Goal: Information Seeking & Learning: Check status

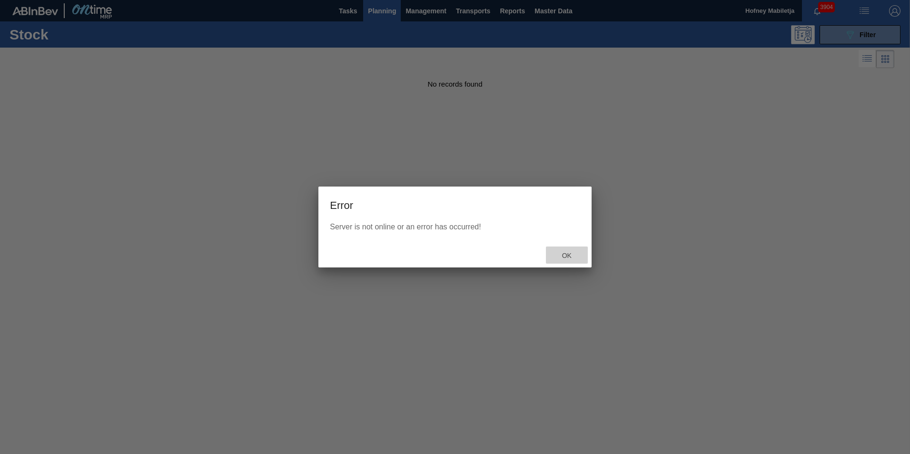
click at [570, 256] on span "Ok" at bounding box center [567, 256] width 25 height 8
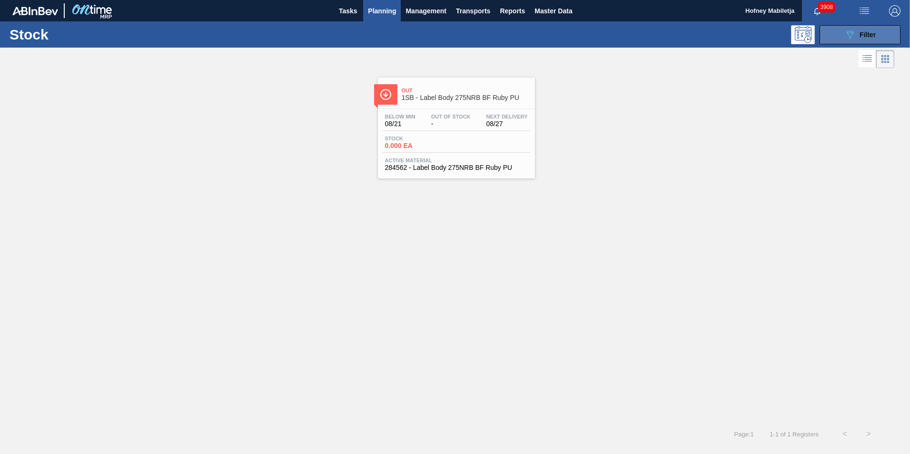
click at [876, 32] on span "Filter" at bounding box center [868, 35] width 16 height 8
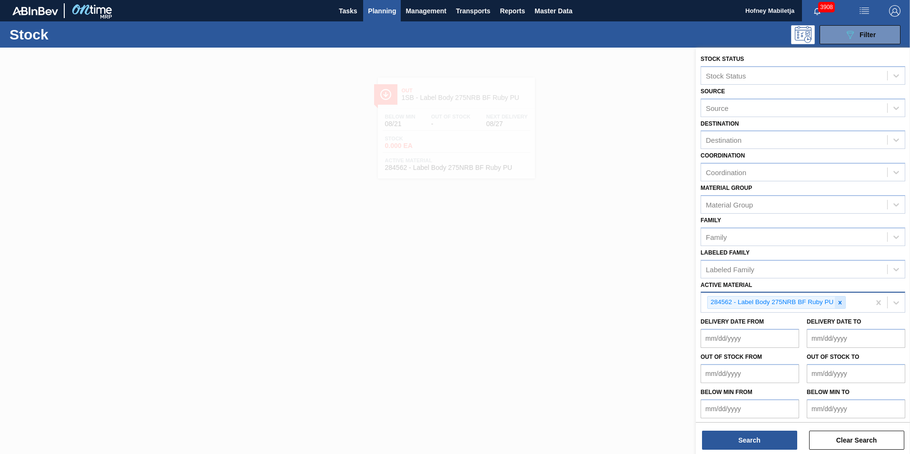
click at [840, 305] on icon at bounding box center [840, 302] width 7 height 7
paste Material "283765"
type Material "283765"
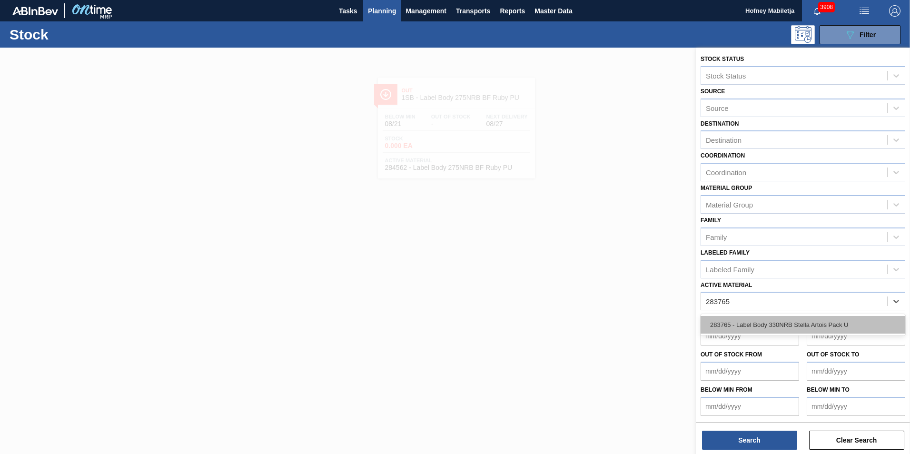
click at [777, 323] on div "283765 - Label Body 330NRB Stella Artois Pack U" at bounding box center [803, 325] width 205 height 18
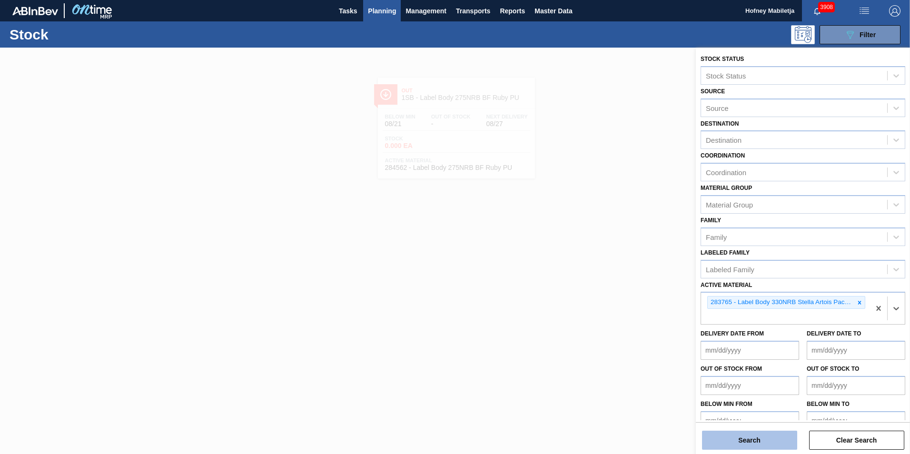
click at [772, 441] on button "Search" at bounding box center [749, 440] width 95 height 19
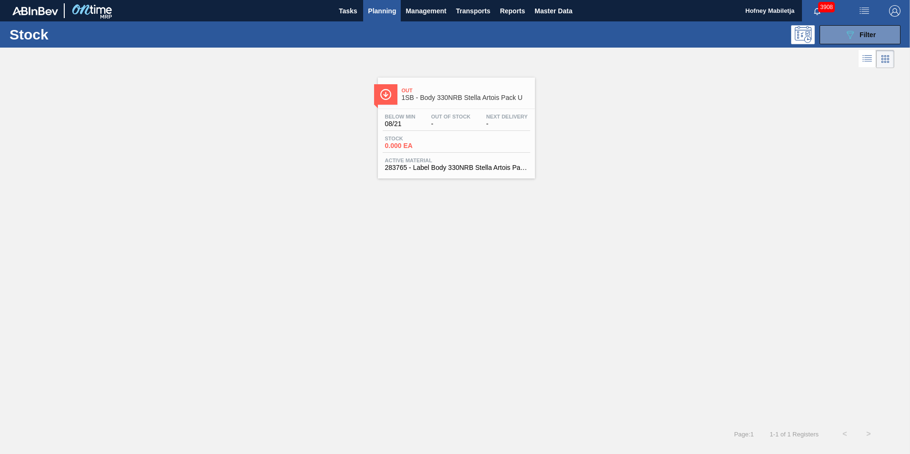
click at [461, 143] on div "Stock 0.000 EA" at bounding box center [457, 144] width 148 height 17
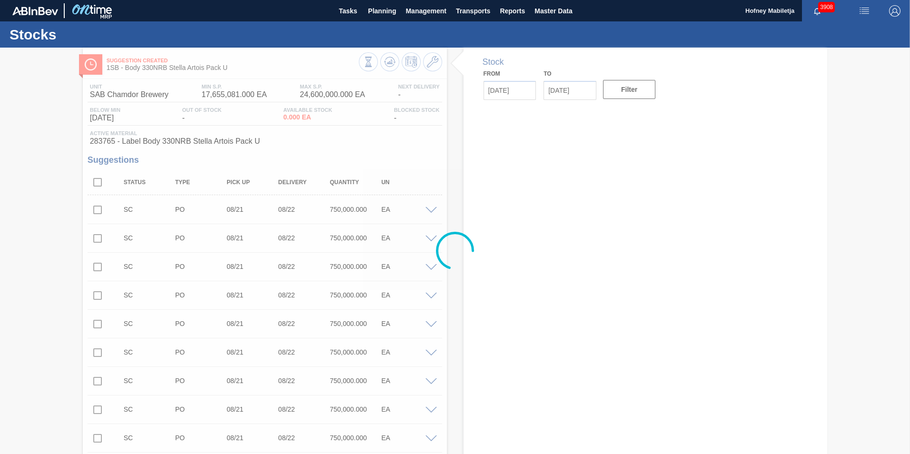
type input "[DATE]"
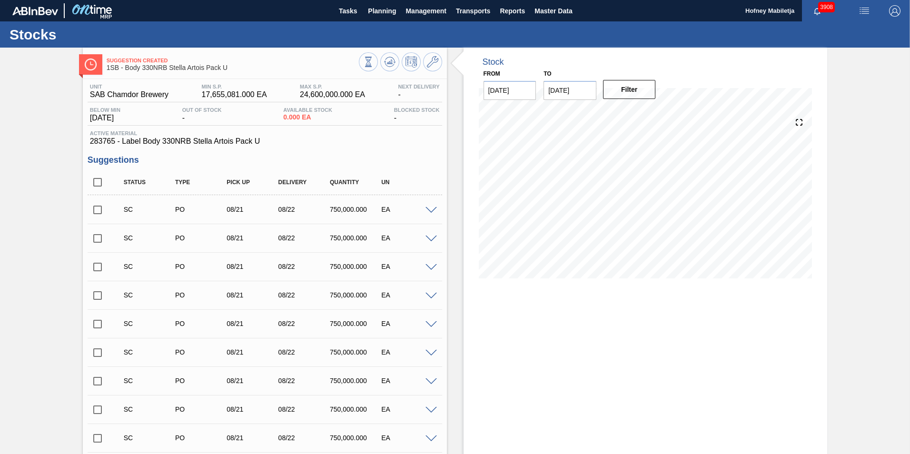
click at [94, 209] on input "checkbox" at bounding box center [98, 210] width 20 height 20
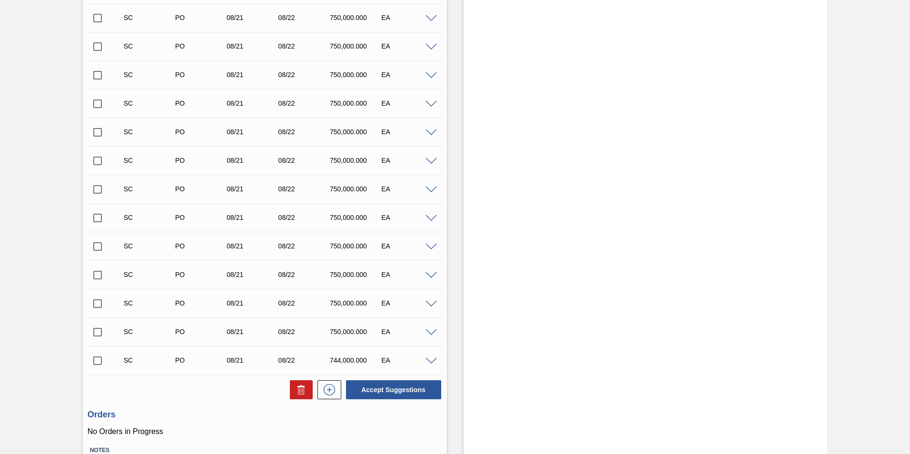
scroll to position [831, 0]
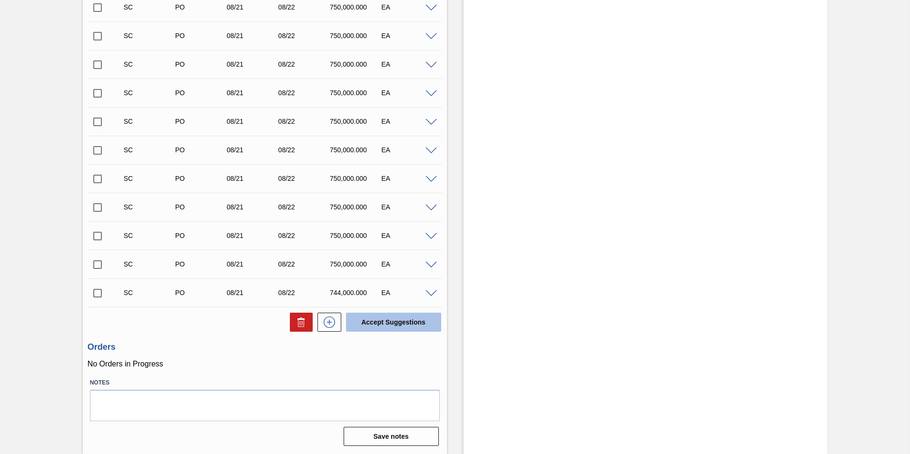
click at [411, 317] on button "Accept Suggestions" at bounding box center [393, 322] width 95 height 19
checkbox input "false"
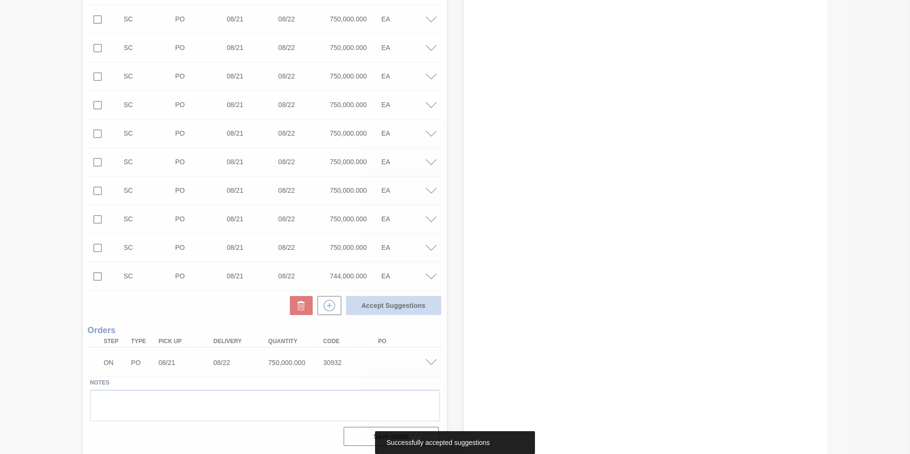
scroll to position [802, 0]
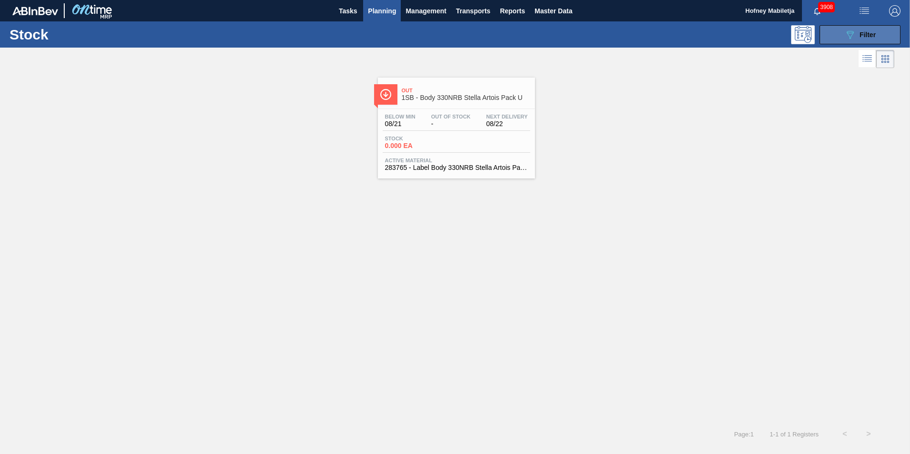
click at [889, 33] on button "089F7B8B-B2A5-4AFE-B5C0-19BA573D28AC Filter" at bounding box center [860, 34] width 81 height 19
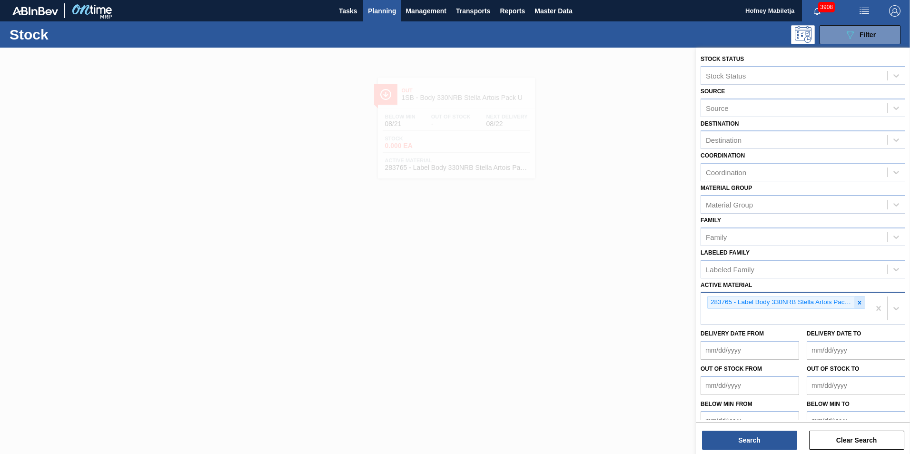
click at [856, 303] on icon at bounding box center [859, 302] width 7 height 7
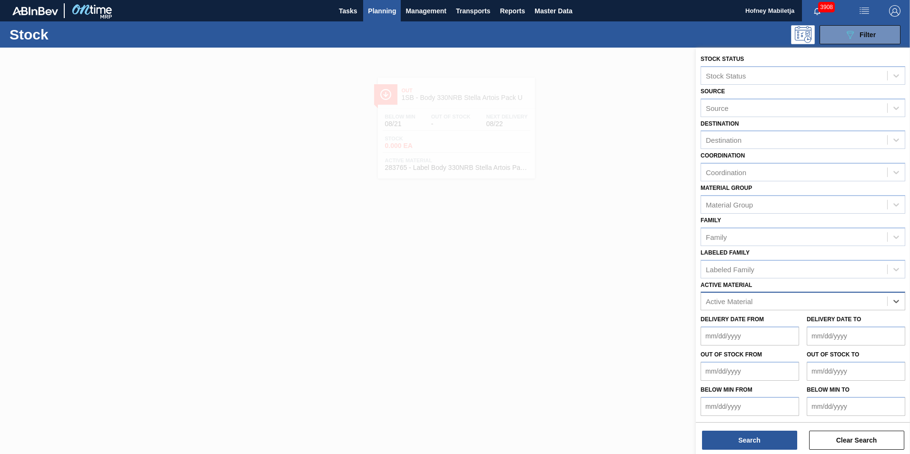
paste Material "283766"
type Material "283766"
click at [788, 320] on div "283766 - Label Back 330NRB STELLA ARTOIS PU" at bounding box center [803, 325] width 205 height 18
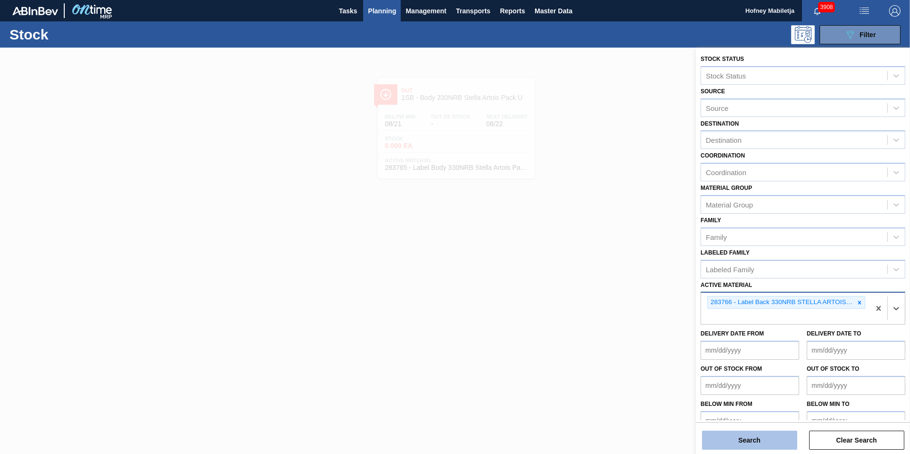
click at [773, 441] on button "Search" at bounding box center [749, 440] width 95 height 19
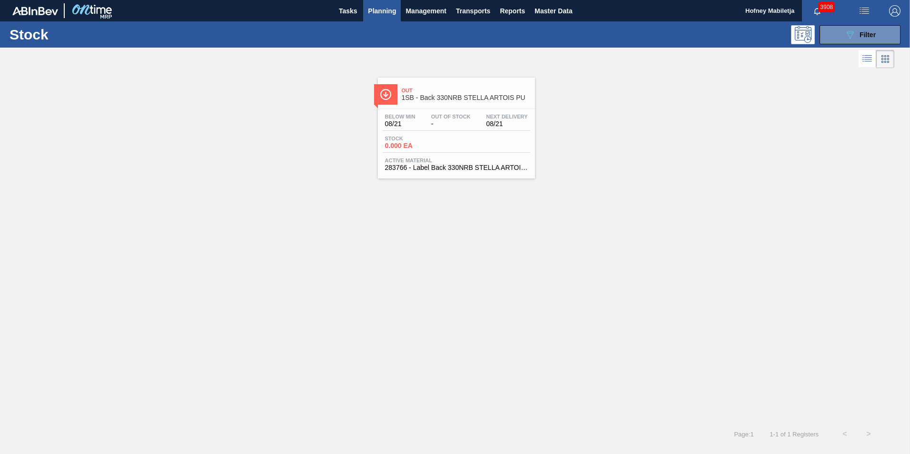
click at [468, 132] on div "Below Min 08/21 Out Of Stock - Next Delivery 08/21 Stock 0.000 EA Active Materi…" at bounding box center [456, 141] width 157 height 65
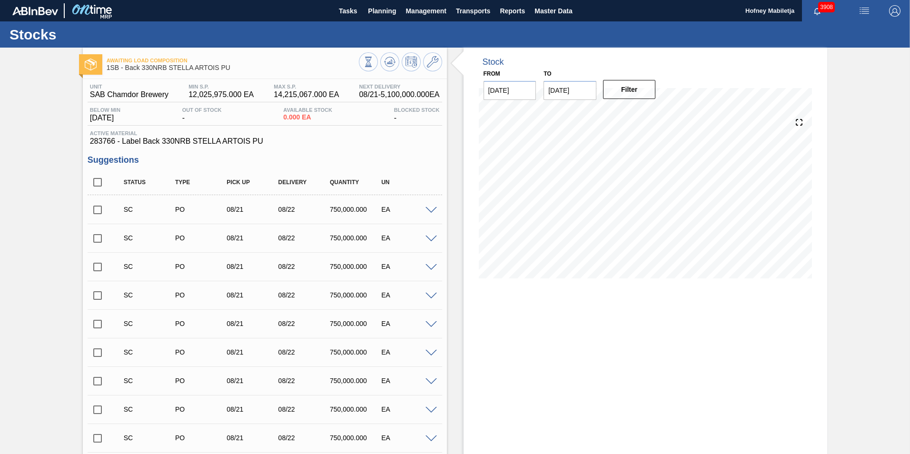
click at [99, 210] on input "checkbox" at bounding box center [98, 210] width 20 height 20
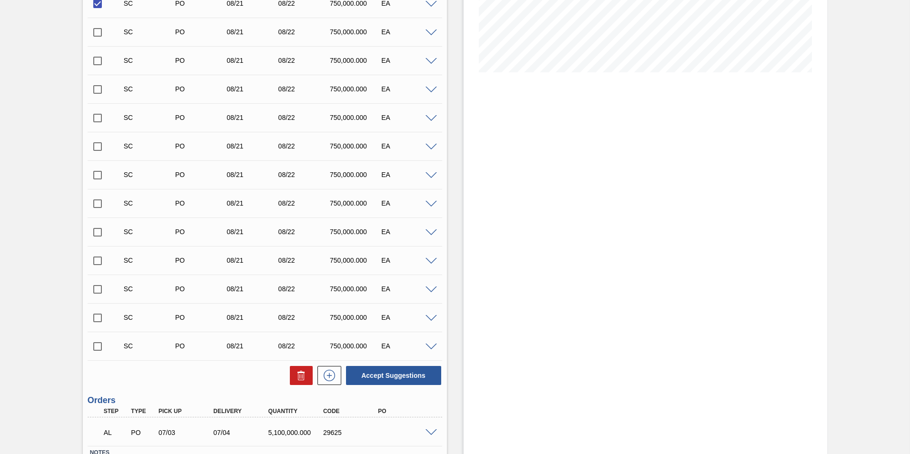
scroll to position [276, 0]
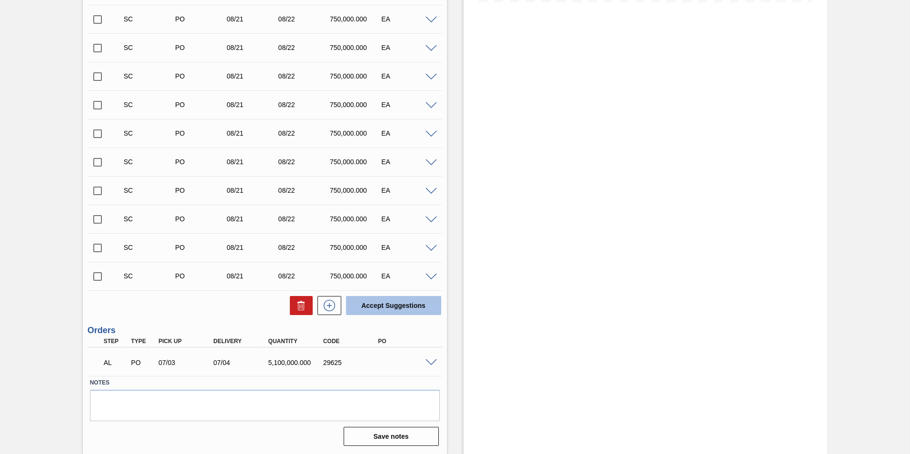
click at [399, 304] on button "Accept Suggestions" at bounding box center [393, 305] width 95 height 19
checkbox input "false"
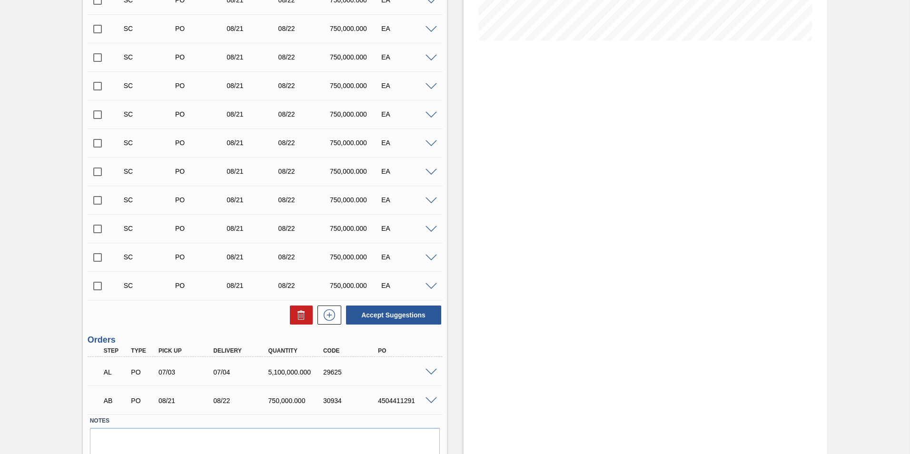
scroll to position [276, 0]
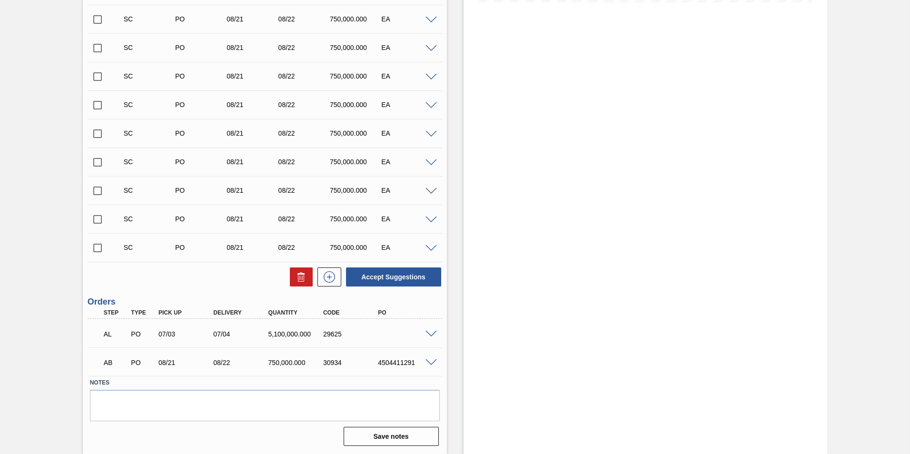
click at [633, 397] on div "Stock From [DATE] to [DATE] Filter" at bounding box center [646, 113] width 364 height 683
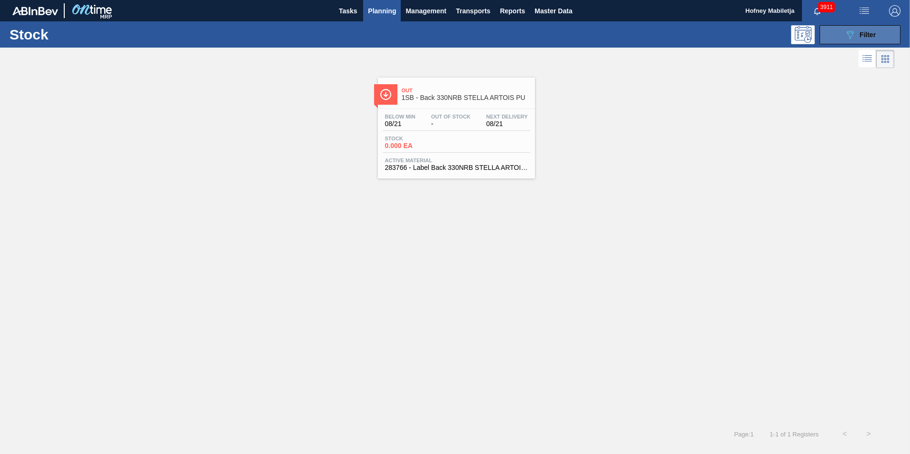
click at [853, 32] on icon at bounding box center [850, 35] width 7 height 8
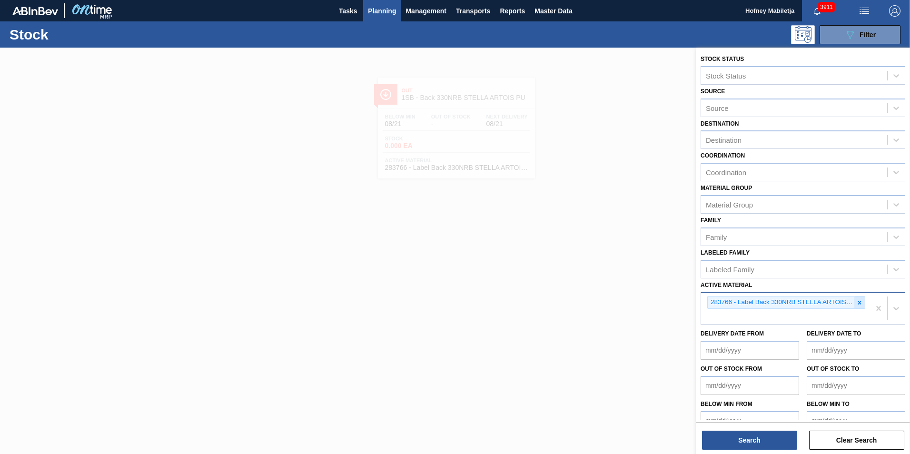
click at [857, 302] on icon at bounding box center [859, 302] width 7 height 7
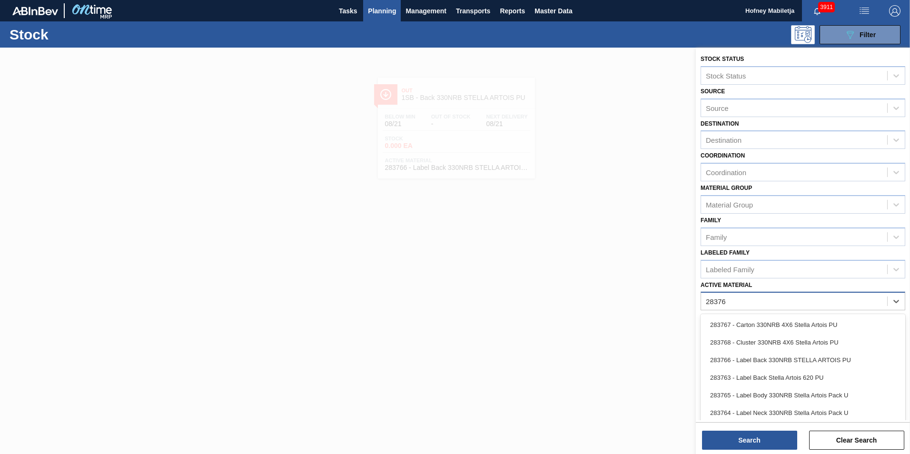
type Material "283765"
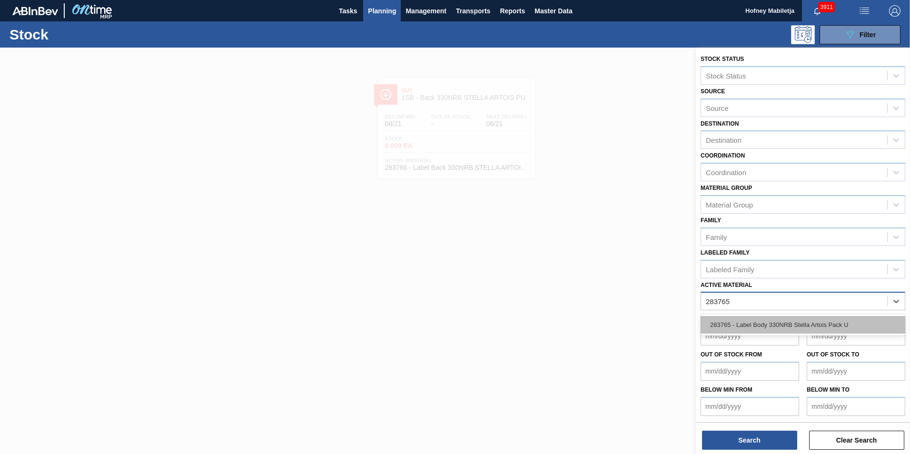
click at [761, 319] on div "283765 - Label Body 330NRB Stella Artois Pack U" at bounding box center [803, 325] width 205 height 18
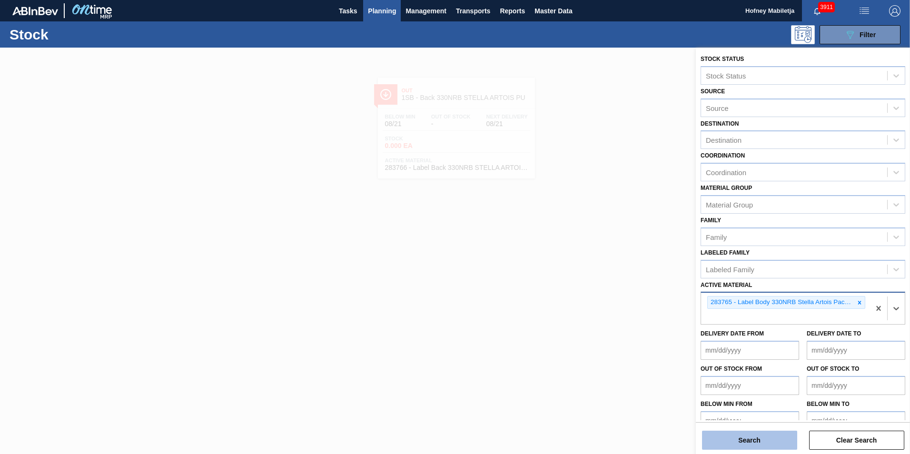
click at [760, 440] on button "Search" at bounding box center [749, 440] width 95 height 19
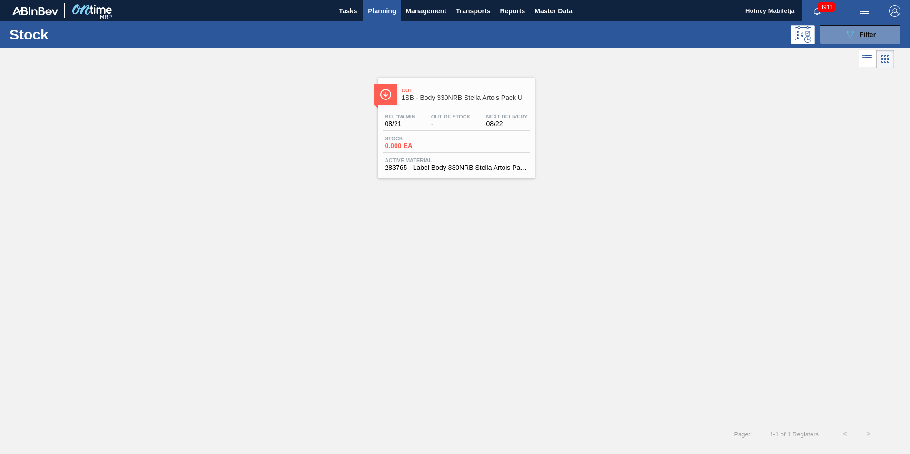
click at [460, 140] on div "Stock 0.000 EA" at bounding box center [457, 144] width 148 height 17
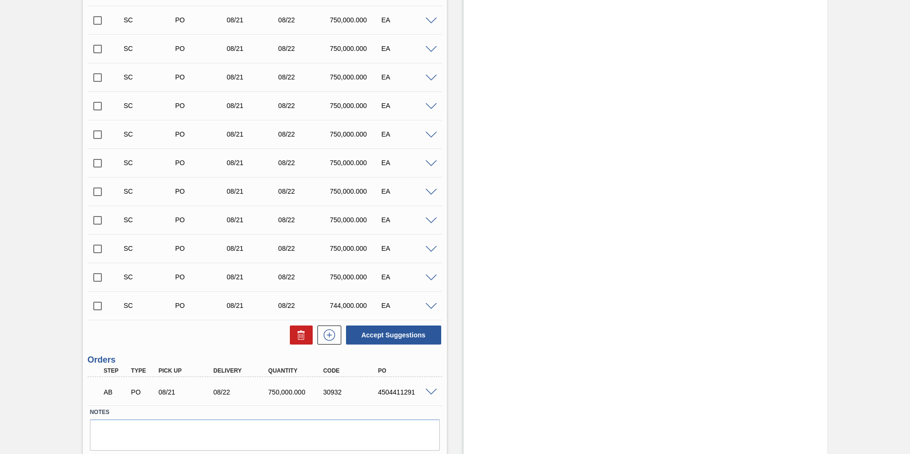
scroll to position [819, 0]
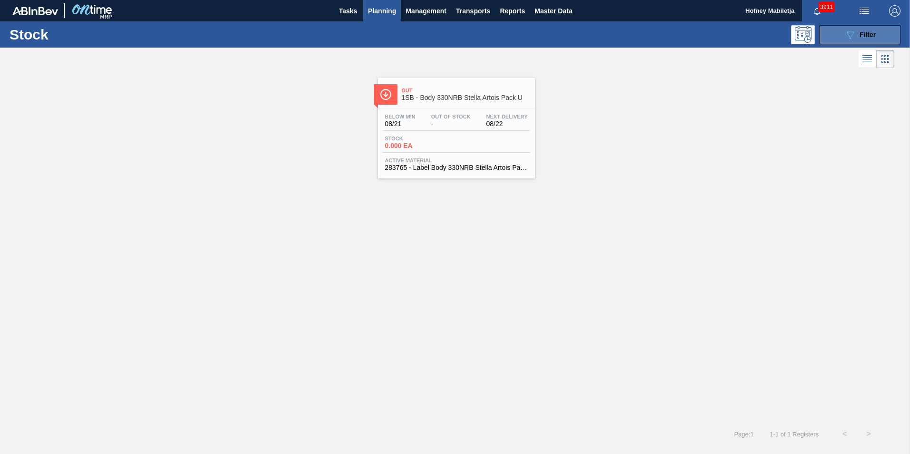
click at [876, 35] on button "089F7B8B-B2A5-4AFE-B5C0-19BA573D28AC Filter" at bounding box center [860, 34] width 81 height 19
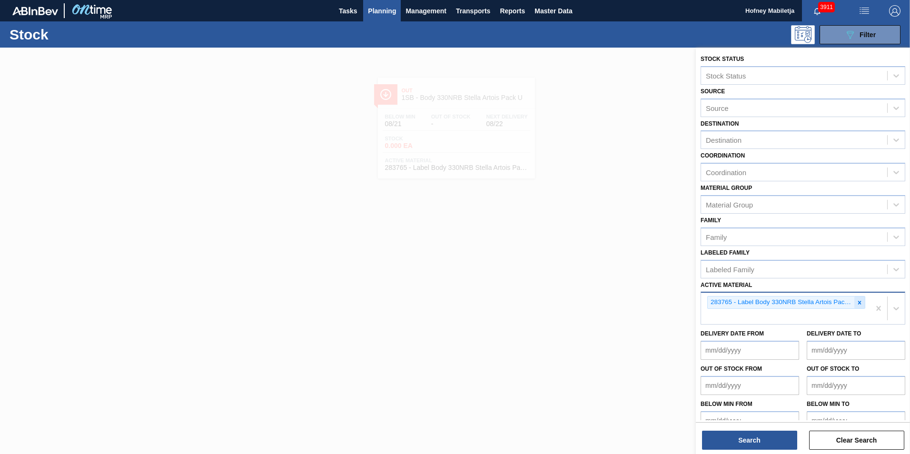
click at [862, 302] on div at bounding box center [859, 303] width 10 height 12
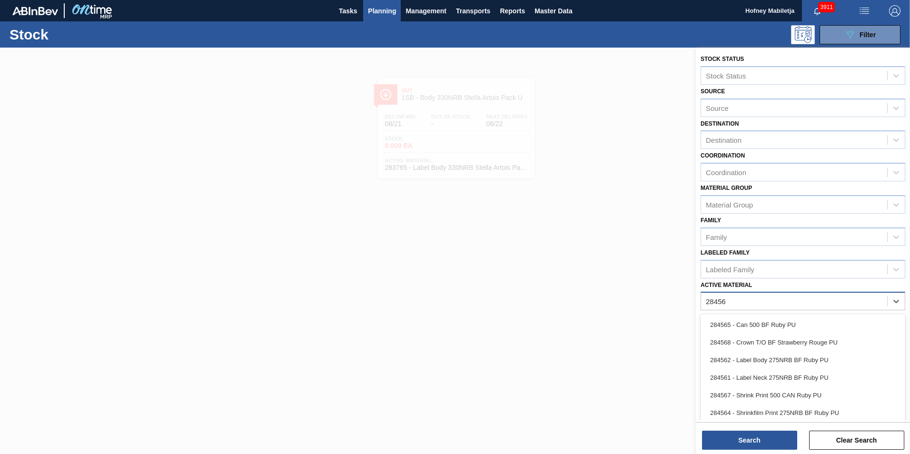
type Material "284561"
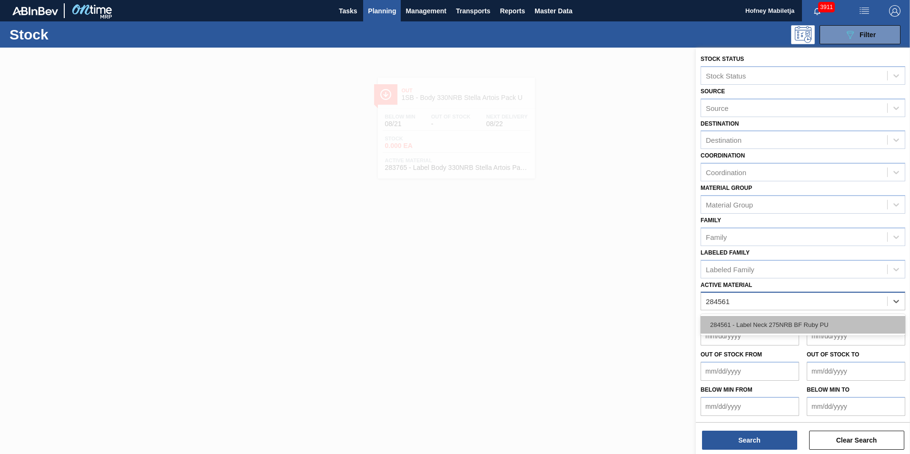
click at [777, 322] on div "284561 - Label Neck 275NRB BF Ruby PU" at bounding box center [803, 325] width 205 height 18
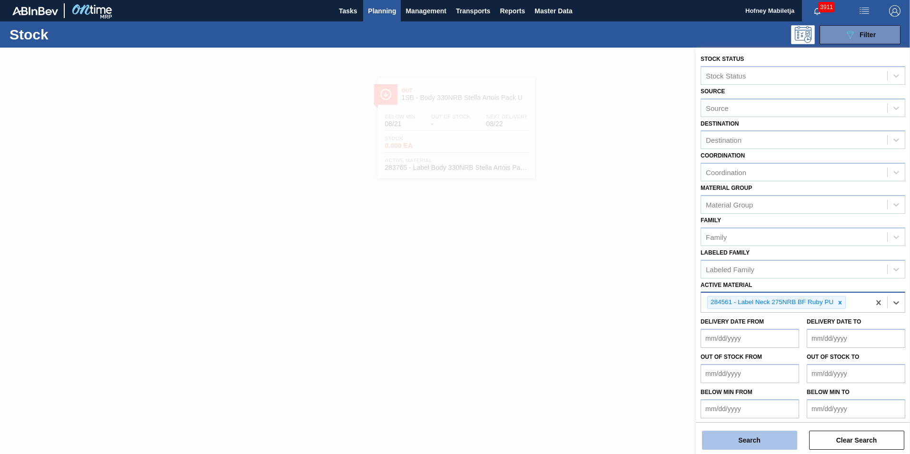
click at [763, 440] on button "Search" at bounding box center [749, 440] width 95 height 19
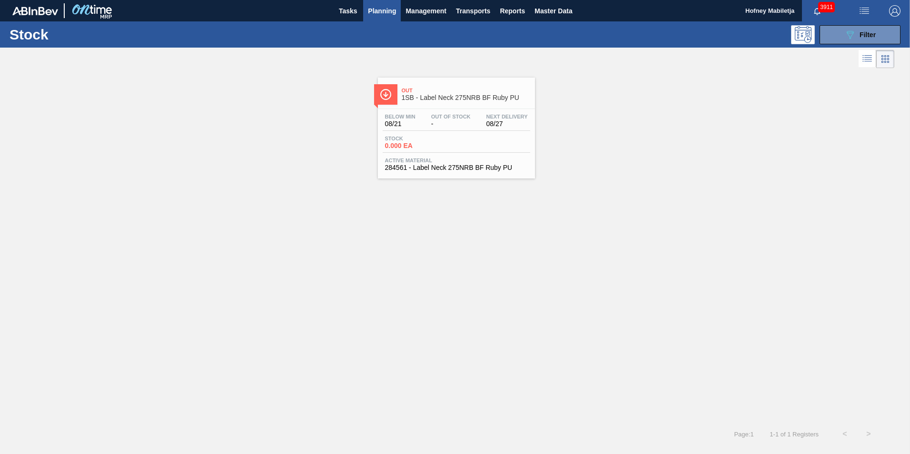
click at [453, 122] on span "-" at bounding box center [451, 123] width 40 height 7
click at [883, 38] on button "089F7B8B-B2A5-4AFE-B5C0-19BA573D28AC Filter" at bounding box center [860, 34] width 81 height 19
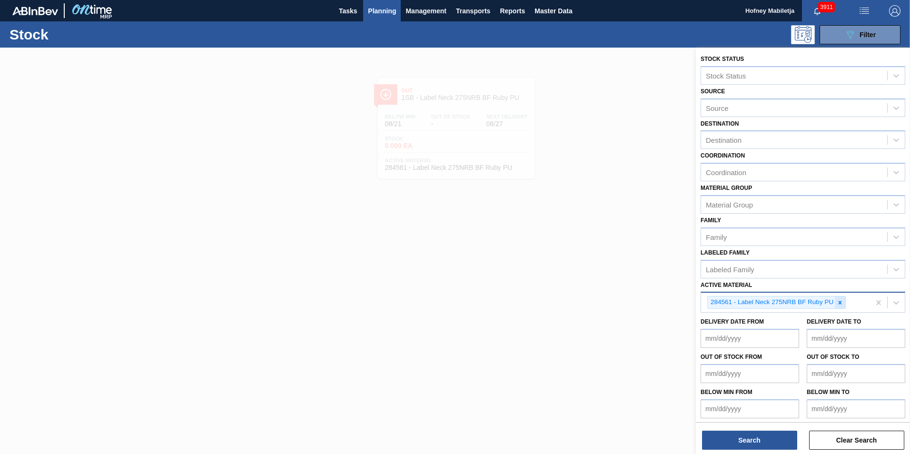
click at [843, 301] on icon at bounding box center [840, 302] width 7 height 7
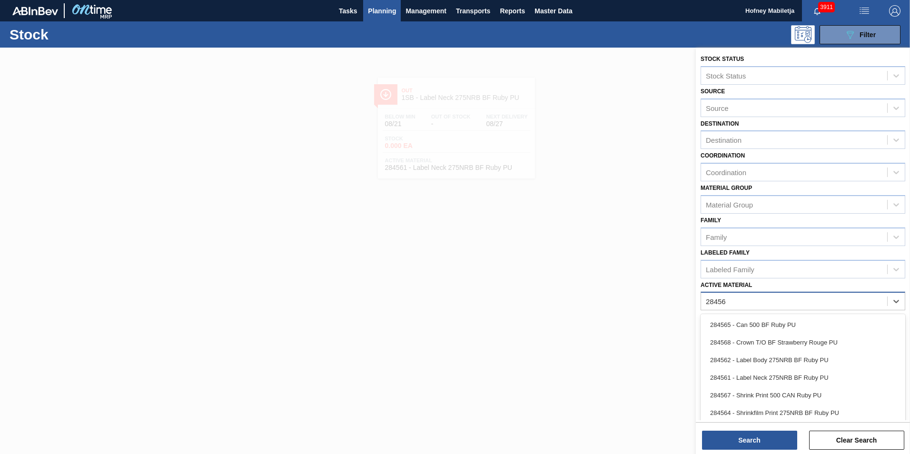
type Material "284562"
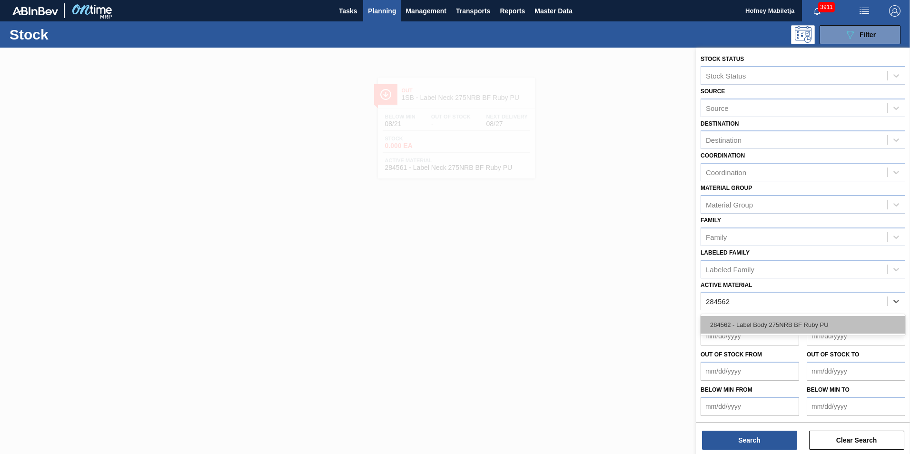
click at [781, 324] on div "284562 - Label Body 275NRB BF Ruby PU" at bounding box center [803, 325] width 205 height 18
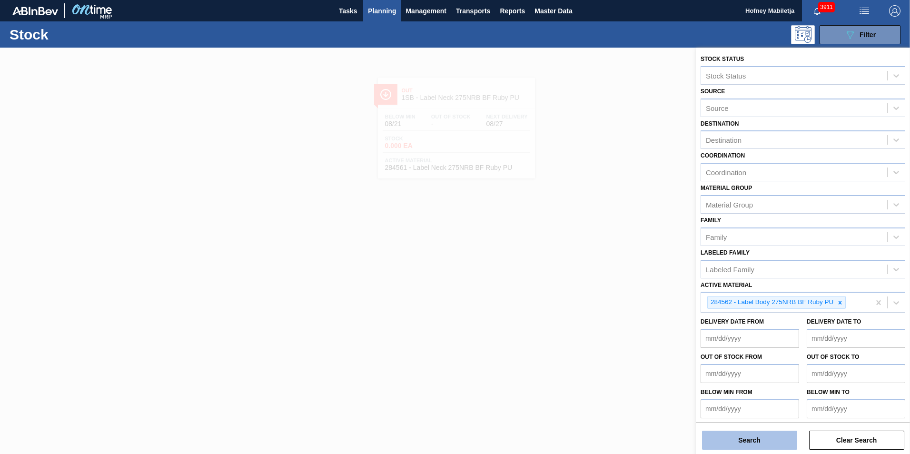
click at [763, 442] on button "Search" at bounding box center [749, 440] width 95 height 19
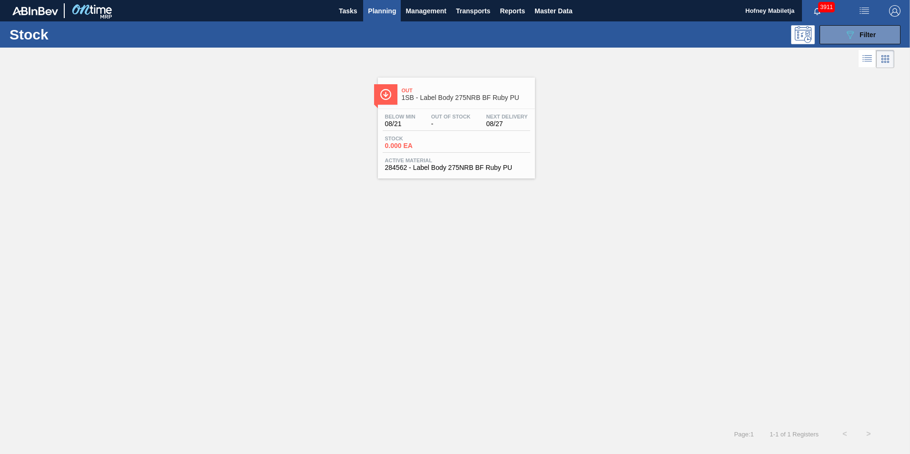
click at [446, 123] on span "-" at bounding box center [451, 123] width 40 height 7
click at [869, 31] on span "Filter" at bounding box center [868, 35] width 16 height 8
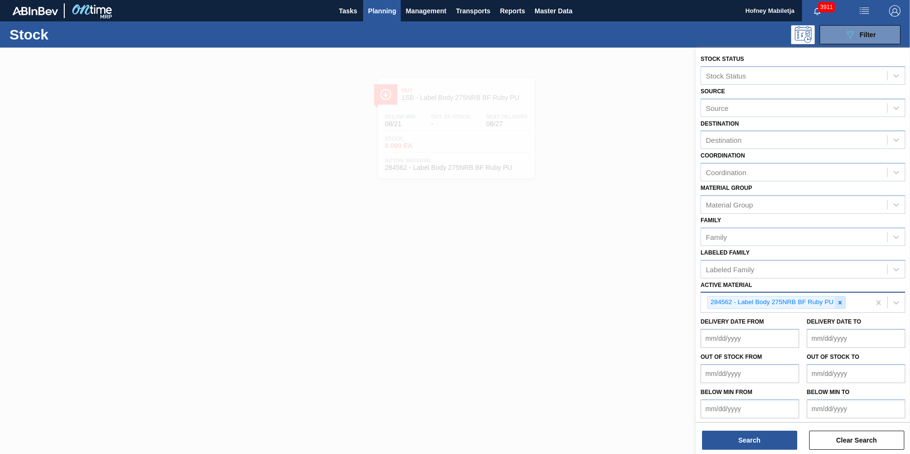
click at [838, 303] on icon at bounding box center [840, 302] width 7 height 7
paste Material "283766"
type Material "283766"
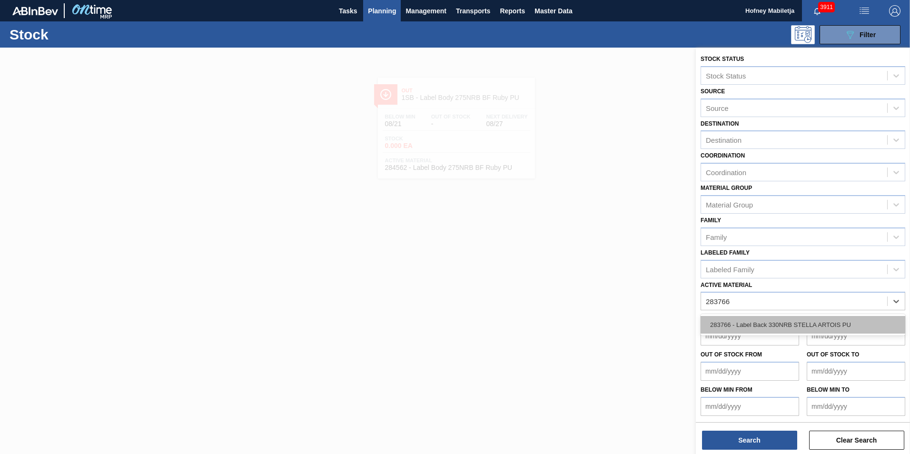
click at [795, 321] on div "283766 - Label Back 330NRB STELLA ARTOIS PU" at bounding box center [803, 325] width 205 height 18
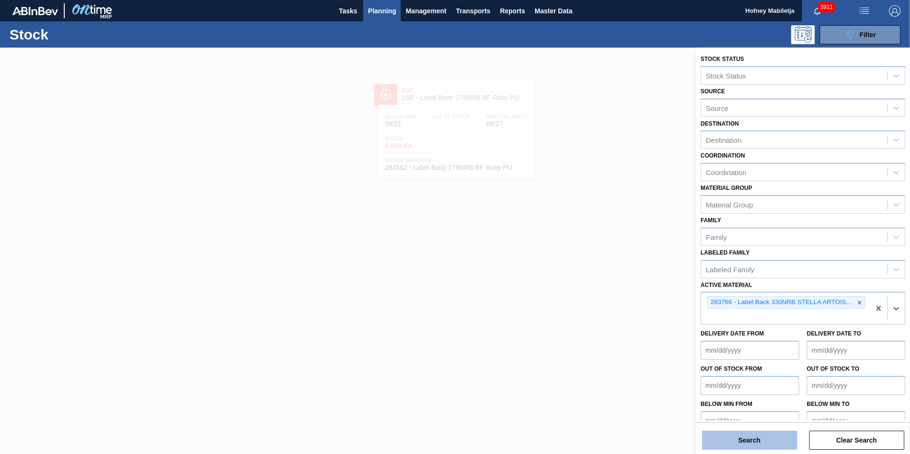
click at [762, 442] on button "Search" at bounding box center [749, 440] width 95 height 19
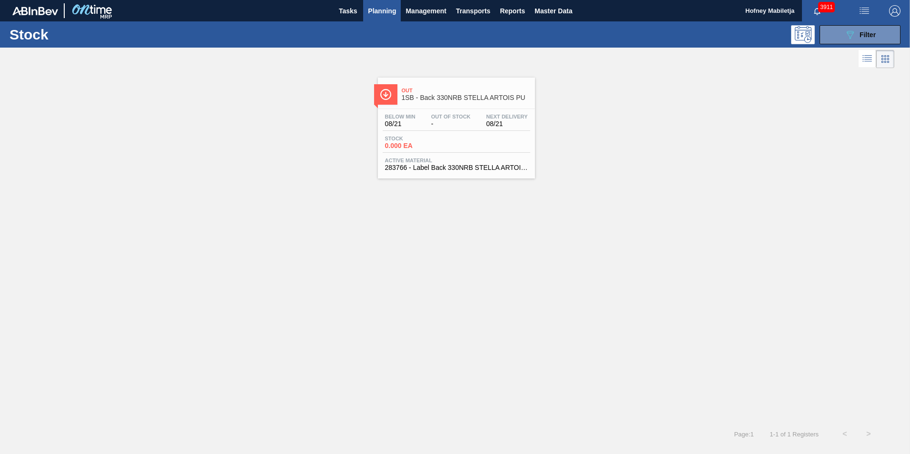
click at [439, 145] on span "0.000 EA" at bounding box center [418, 145] width 67 height 7
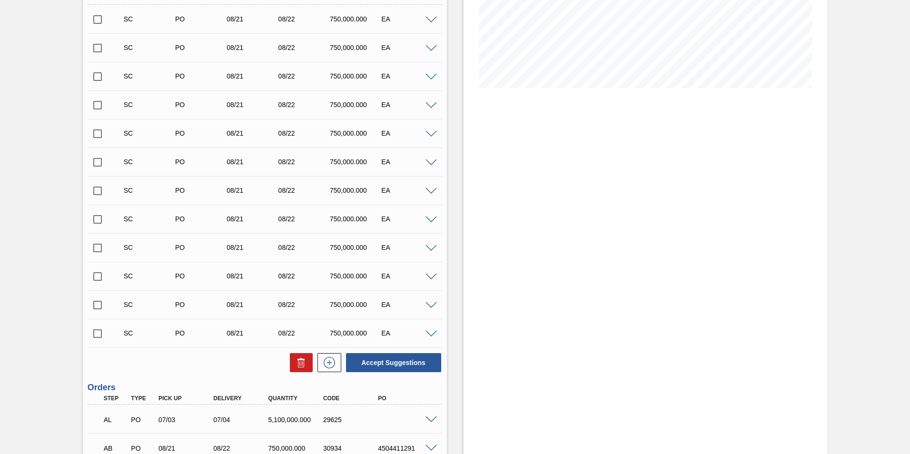
scroll to position [276, 0]
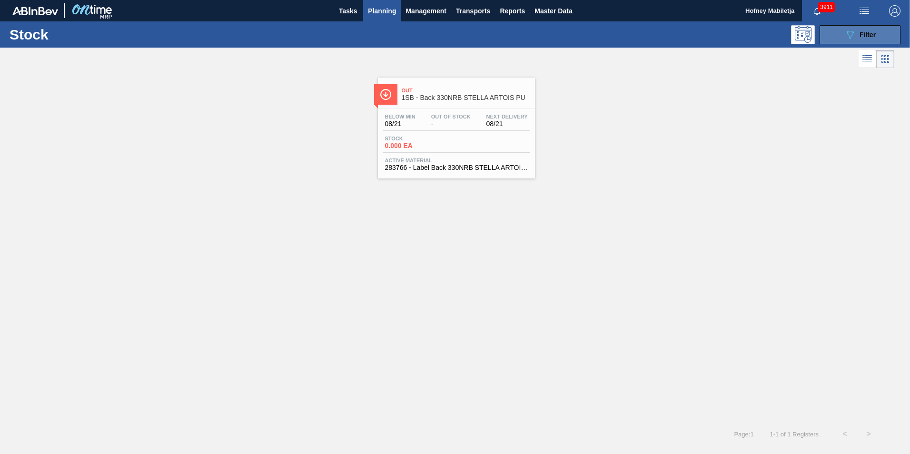
click at [884, 35] on button "089F7B8B-B2A5-4AFE-B5C0-19BA573D28AC Filter" at bounding box center [860, 34] width 81 height 19
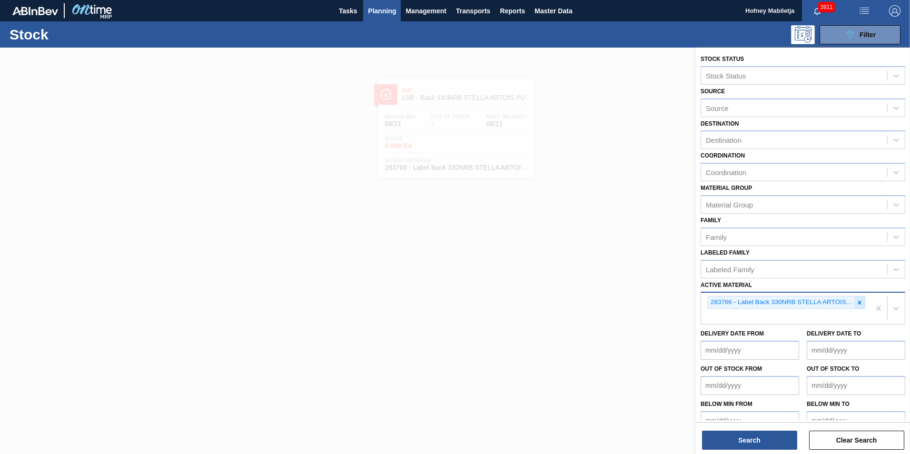
click at [860, 300] on icon at bounding box center [859, 302] width 7 height 7
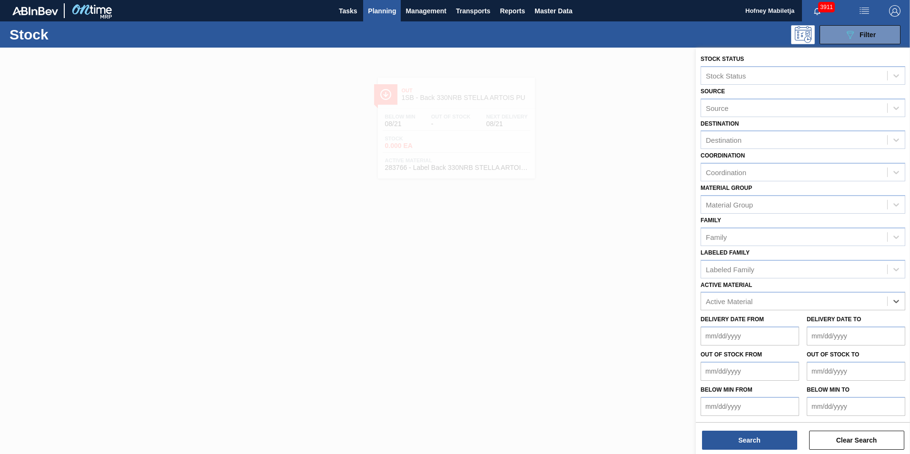
paste Material "279338"
type Material "279338"
click at [780, 320] on div "279338 - Bottle: 620NRB BF Ruby Apple" at bounding box center [803, 325] width 205 height 18
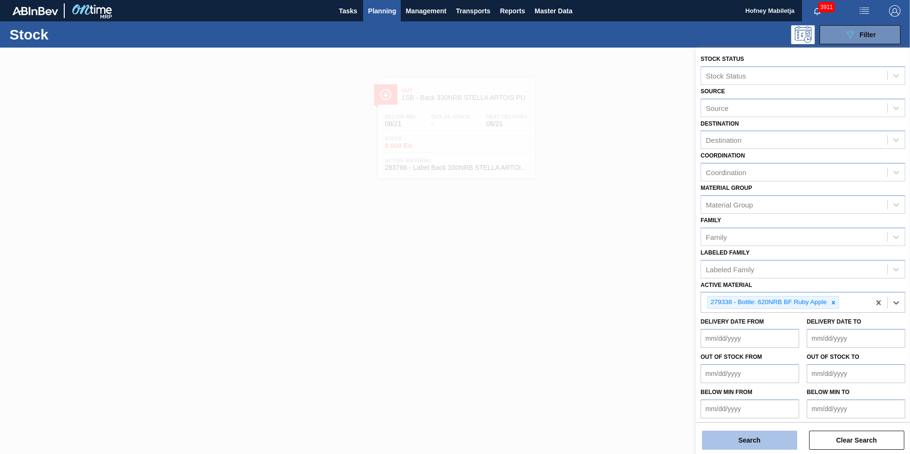
click at [764, 444] on button "Search" at bounding box center [749, 440] width 95 height 19
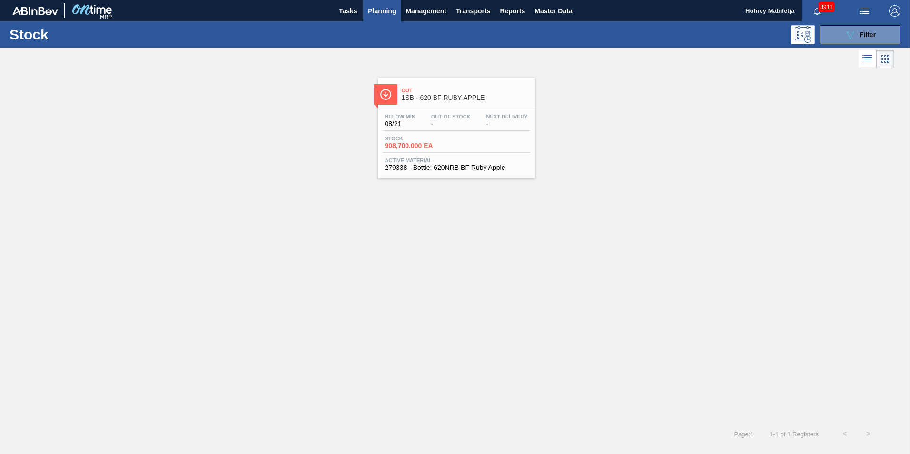
click at [454, 130] on div "Below Min 08/21 Out Of Stock - Next Delivery -" at bounding box center [457, 122] width 148 height 17
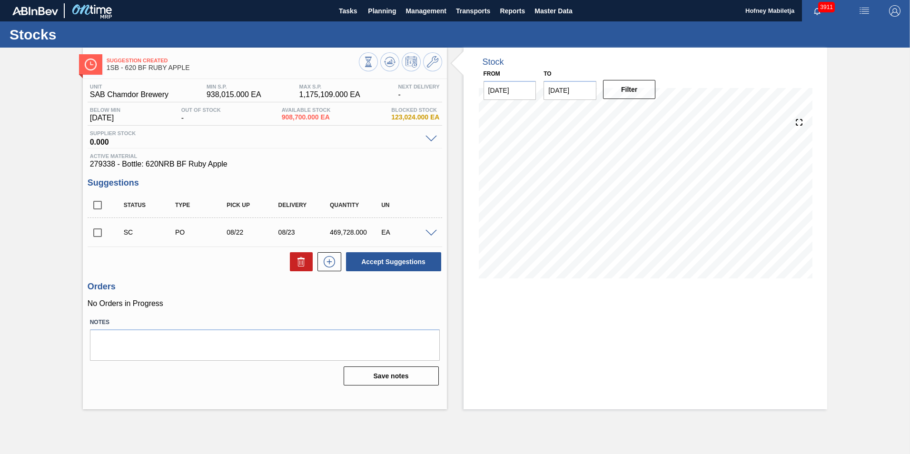
click at [429, 234] on span at bounding box center [431, 233] width 11 height 7
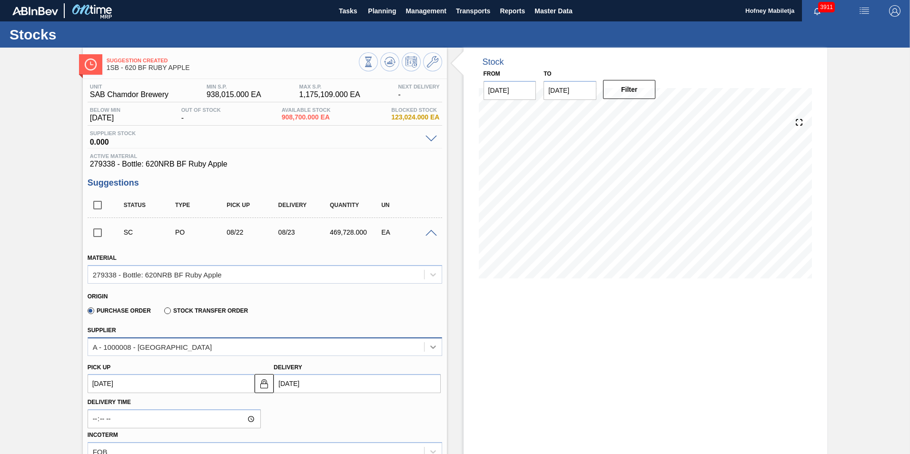
click at [431, 345] on icon at bounding box center [433, 347] width 10 height 10
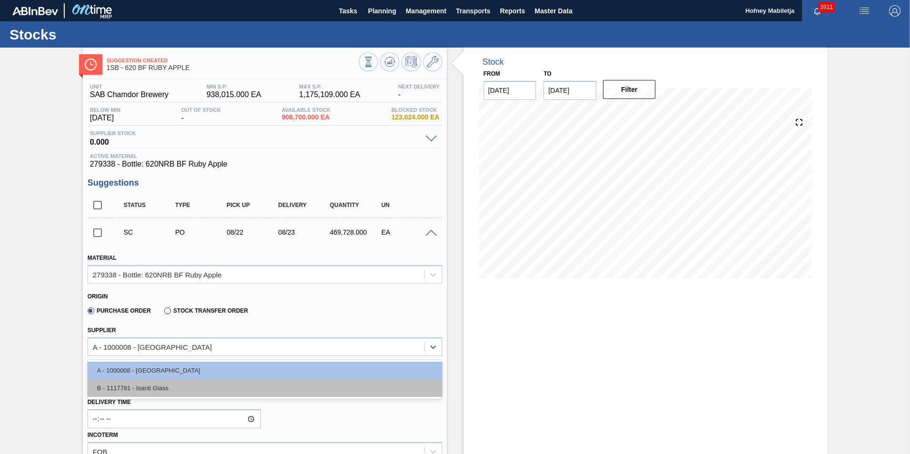
click at [125, 385] on div "B - 1117781 - Isanti Glass" at bounding box center [265, 388] width 355 height 18
type input "1.000"
type input "469,728"
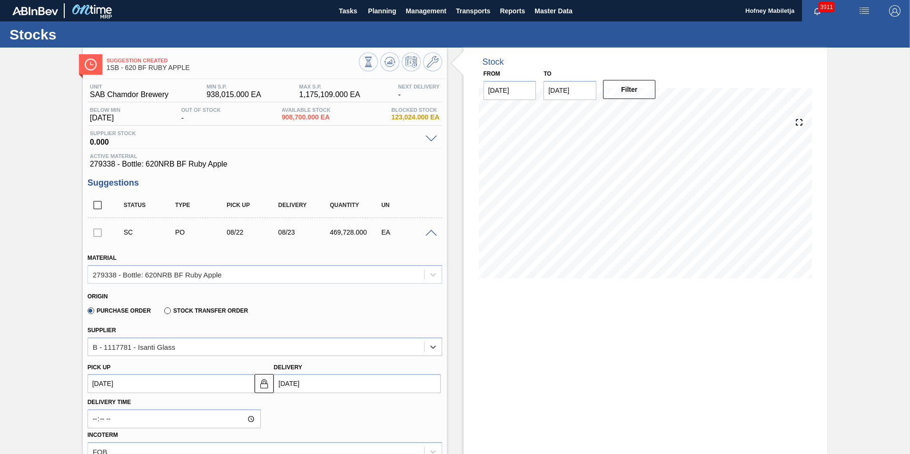
scroll to position [48, 0]
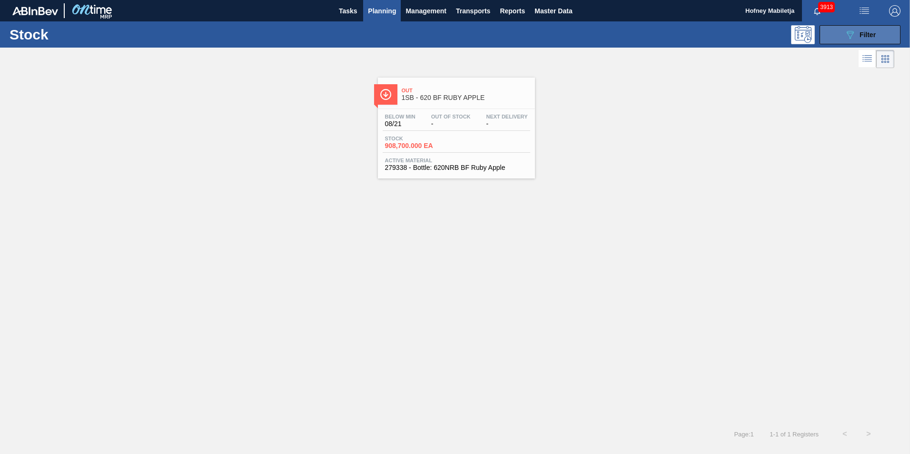
click at [872, 31] on span "Filter" at bounding box center [868, 35] width 16 height 8
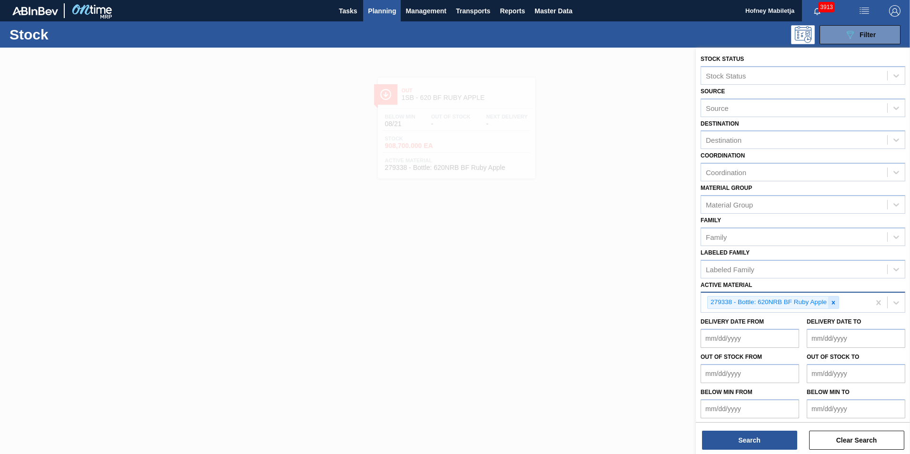
click at [832, 306] on div at bounding box center [833, 303] width 10 height 12
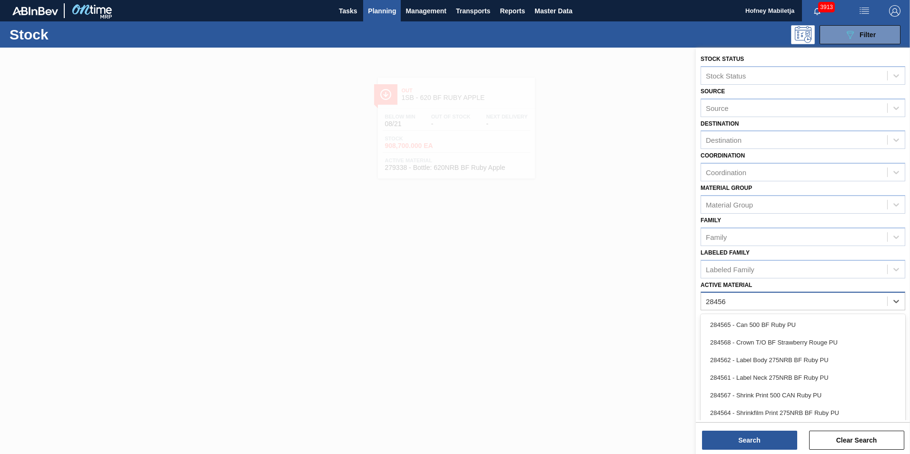
type Material "284561"
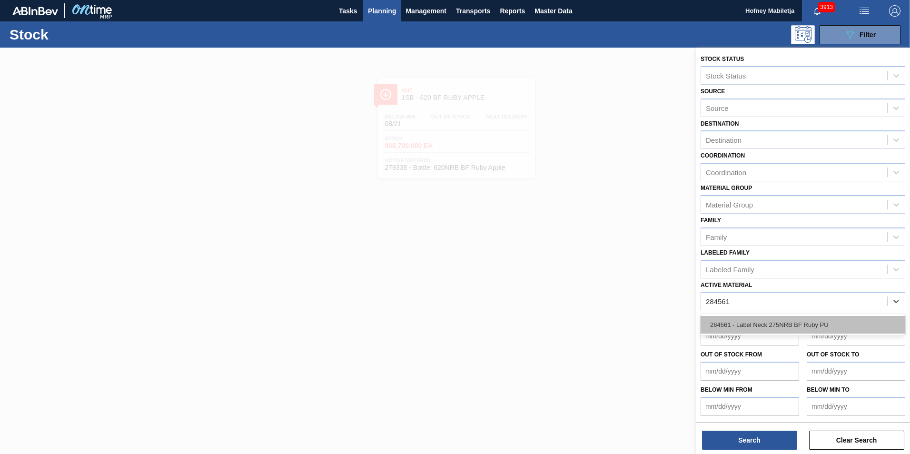
click at [776, 325] on div "284561 - Label Neck 275NRB BF Ruby PU" at bounding box center [803, 325] width 205 height 18
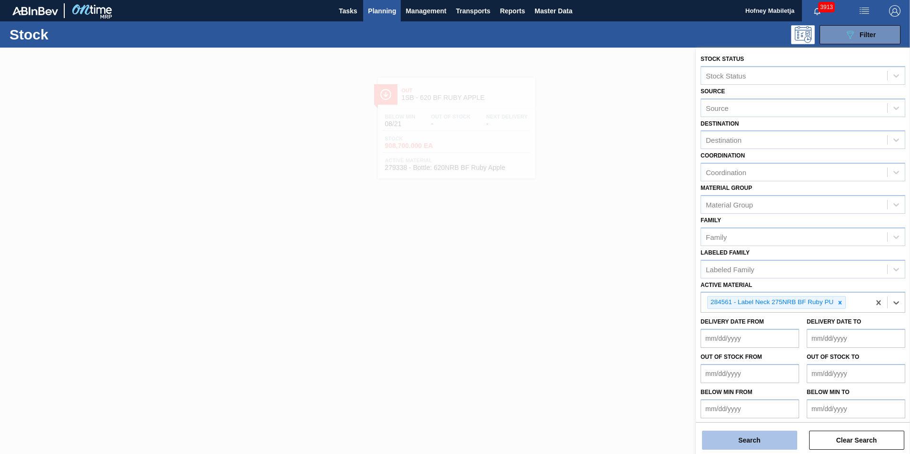
click at [759, 442] on button "Search" at bounding box center [749, 440] width 95 height 19
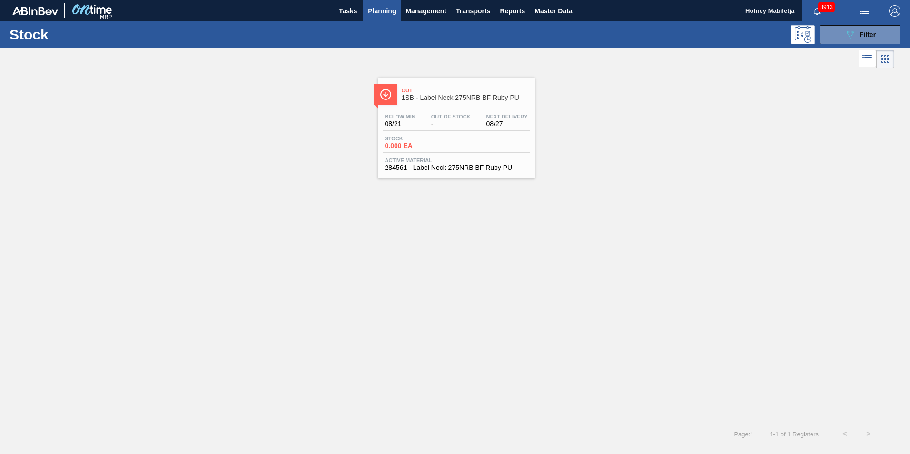
click at [461, 146] on div "Stock 0.000 EA" at bounding box center [457, 144] width 148 height 17
click at [885, 30] on button "089F7B8B-B2A5-4AFE-B5C0-19BA573D28AC Filter" at bounding box center [860, 34] width 81 height 19
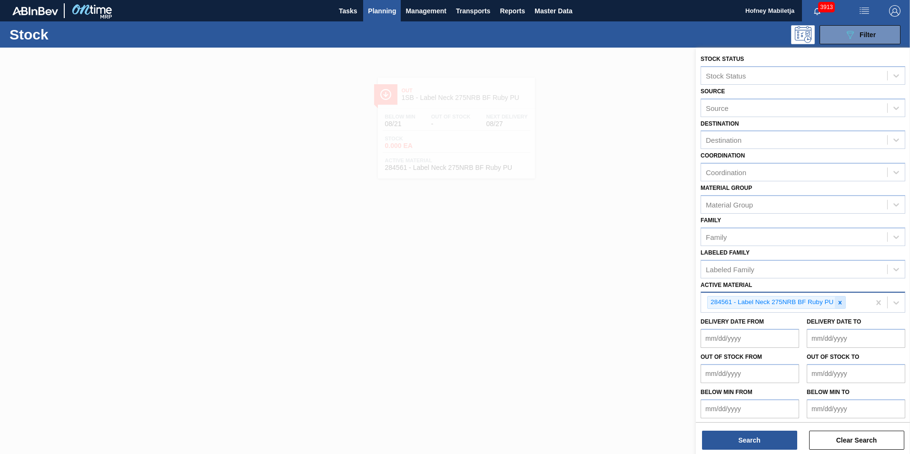
click at [836, 303] on div at bounding box center [840, 303] width 10 height 12
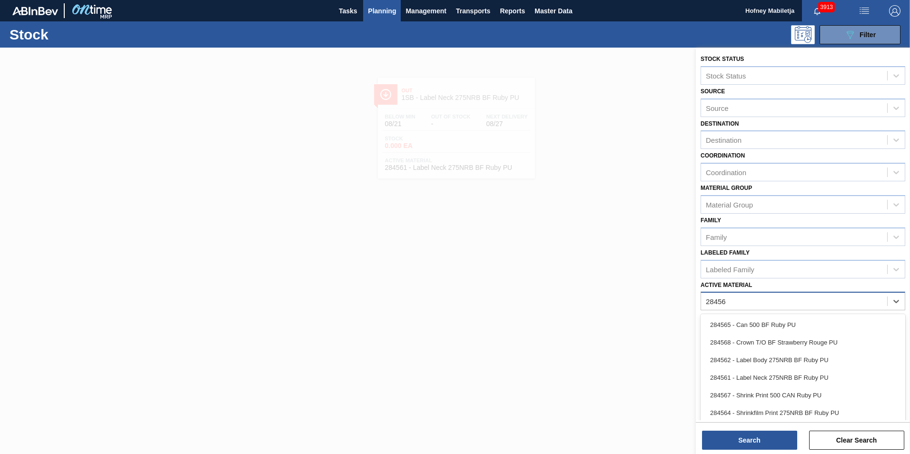
type Material "284562"
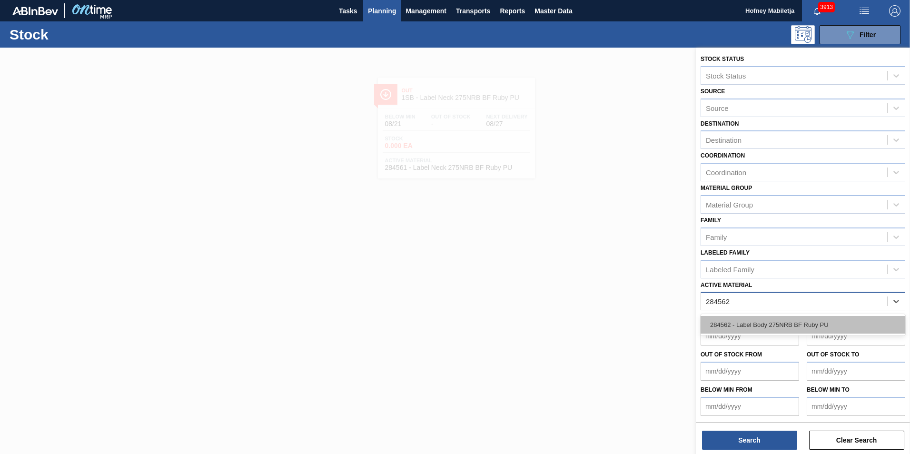
click at [788, 321] on div "284562 - Label Body 275NRB BF Ruby PU" at bounding box center [803, 325] width 205 height 18
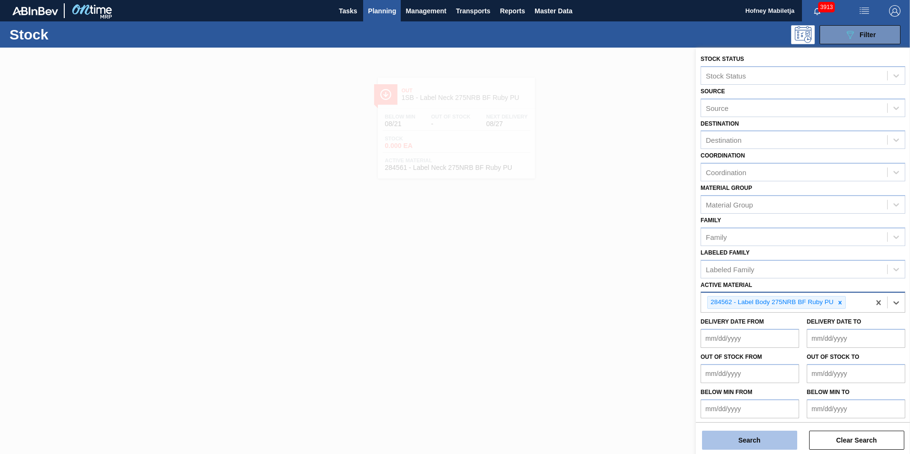
click at [757, 442] on button "Search" at bounding box center [749, 440] width 95 height 19
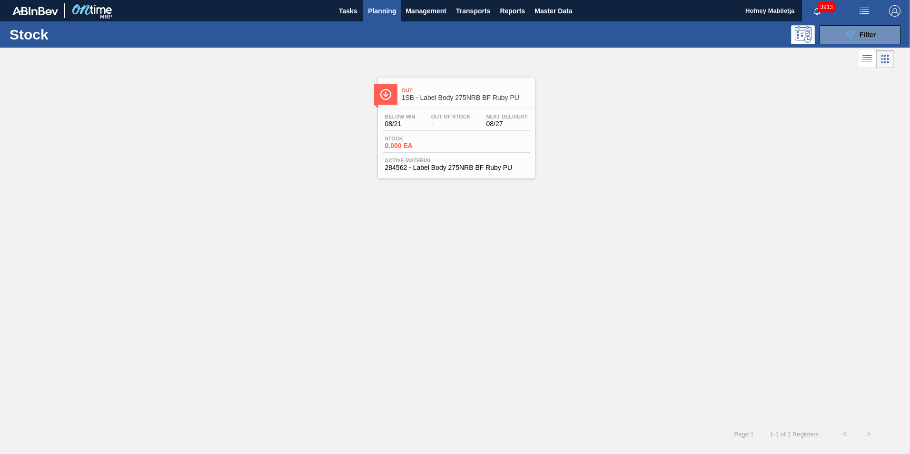
click at [447, 156] on div "Below Min 08/21 Out Of Stock - Next Delivery 08/27 Stock 0.000 EA Active Materi…" at bounding box center [456, 141] width 157 height 65
click at [869, 34] on span "Filter" at bounding box center [868, 35] width 16 height 8
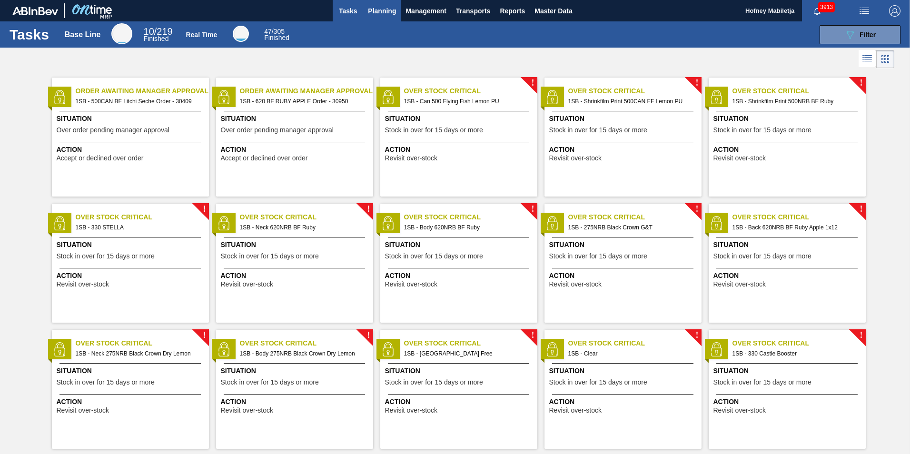
click at [388, 10] on span "Planning" at bounding box center [382, 10] width 28 height 11
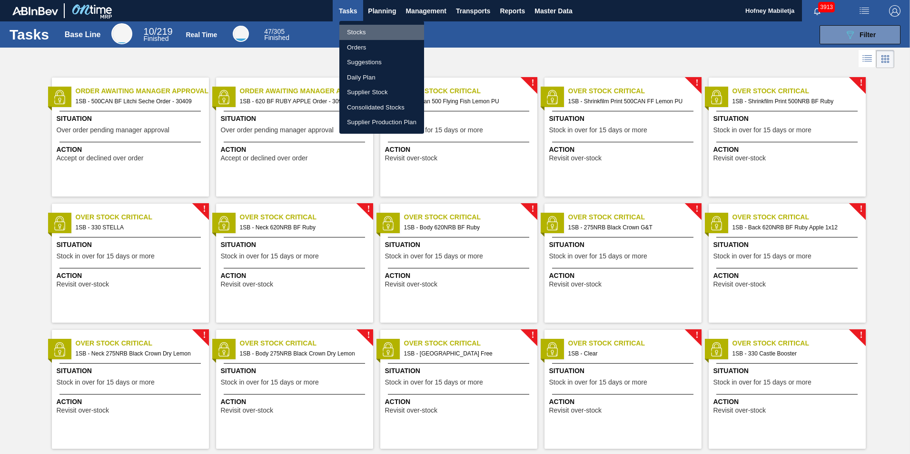
click at [354, 31] on li "Stocks" at bounding box center [381, 32] width 85 height 15
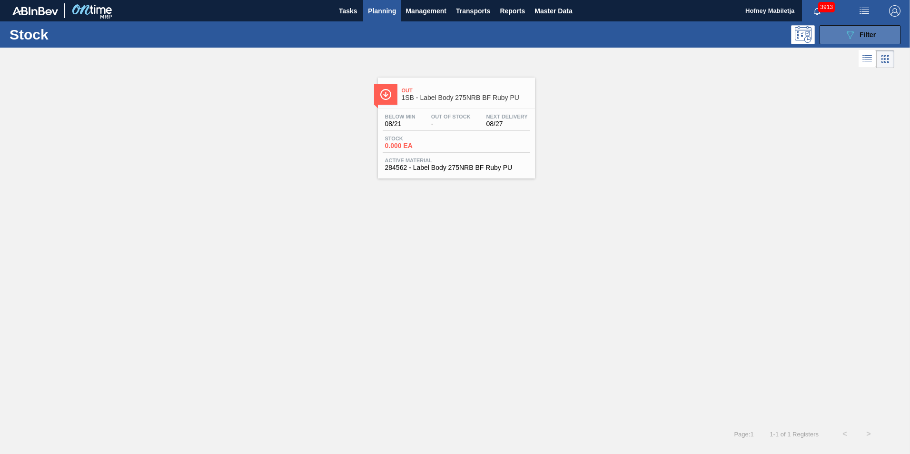
click at [874, 34] on span "Filter" at bounding box center [868, 35] width 16 height 8
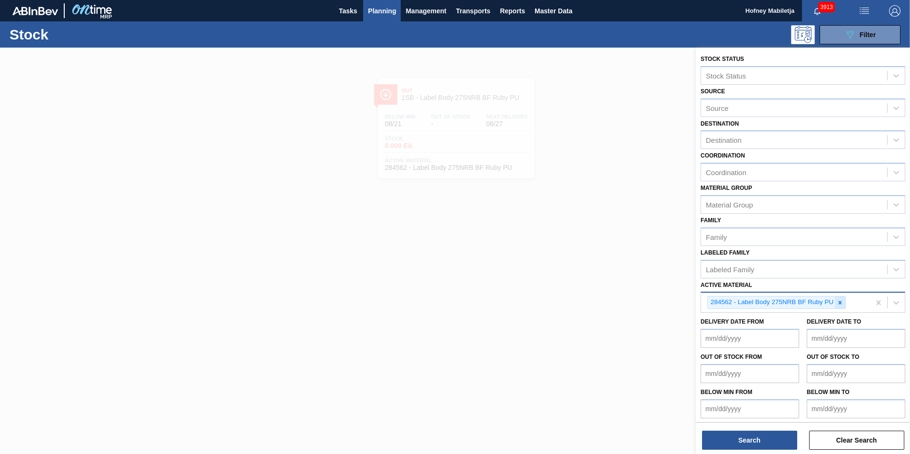
click at [842, 302] on icon at bounding box center [840, 302] width 7 height 7
paste Material "279338"
type Material "279338"
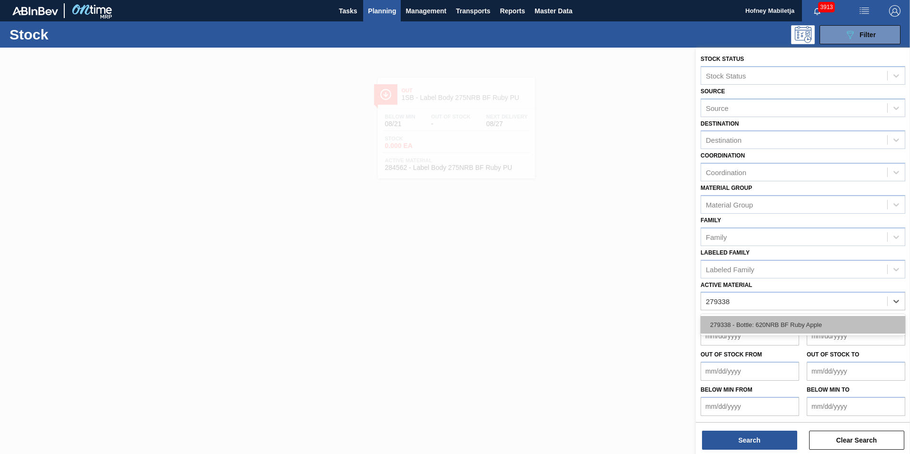
click at [791, 322] on div "279338 - Bottle: 620NRB BF Ruby Apple" at bounding box center [803, 325] width 205 height 18
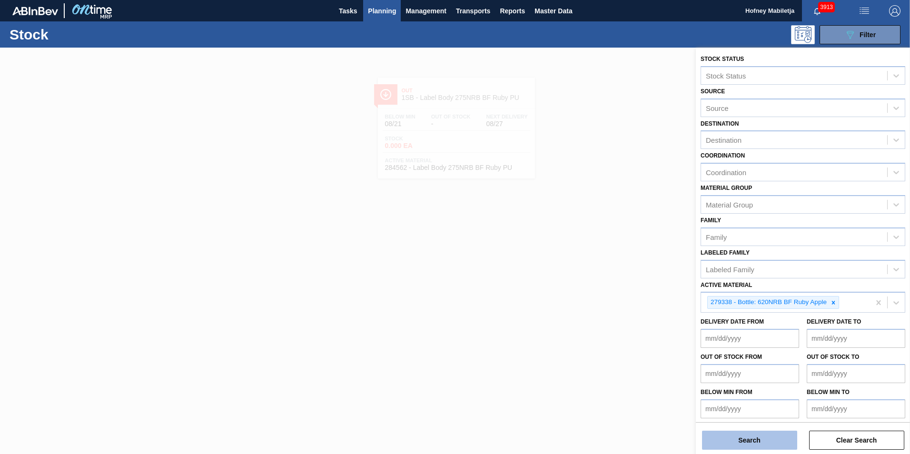
click at [762, 441] on button "Search" at bounding box center [749, 440] width 95 height 19
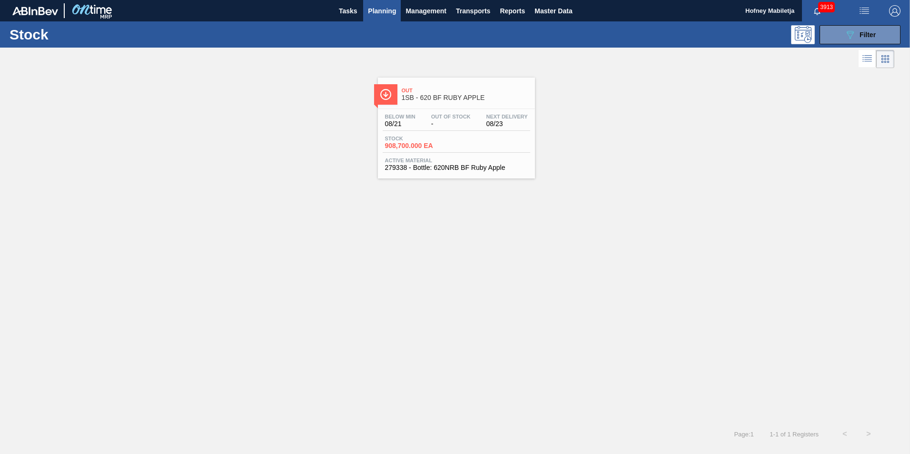
click at [455, 142] on div "Stock 908,700.000 EA" at bounding box center [457, 144] width 148 height 17
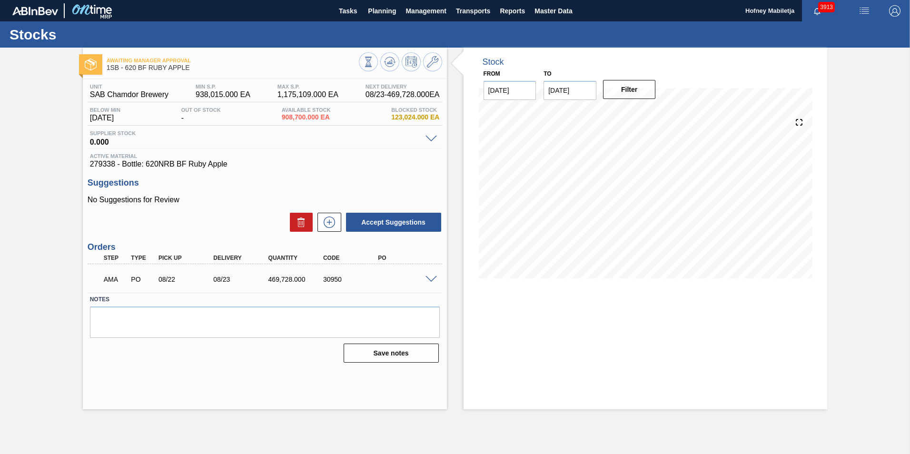
click at [432, 279] on span at bounding box center [431, 279] width 11 height 7
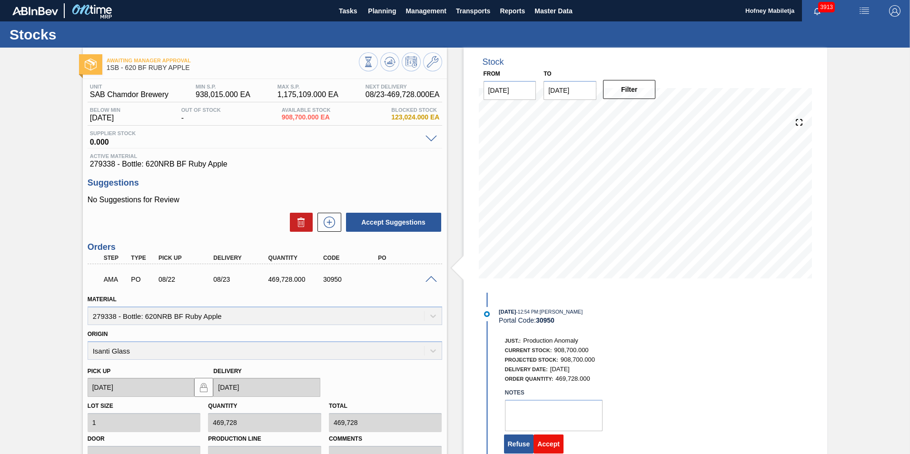
click at [553, 448] on button "Accept" at bounding box center [549, 444] width 30 height 19
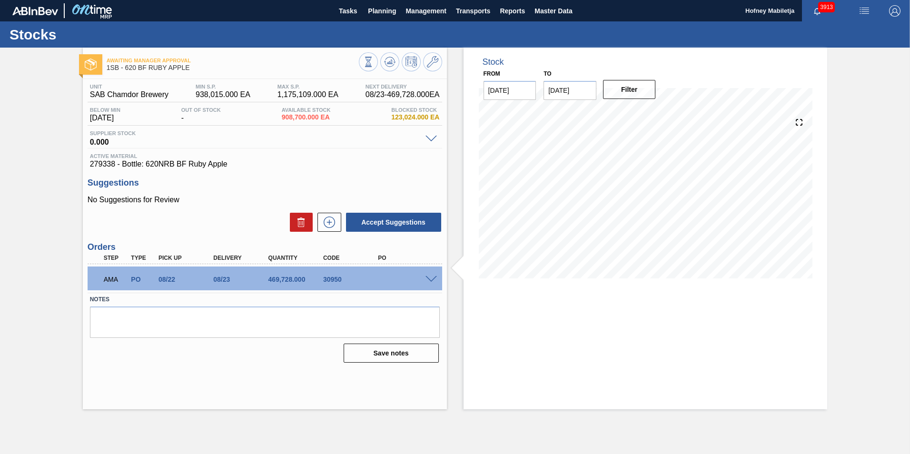
click at [430, 278] on span at bounding box center [431, 279] width 11 height 7
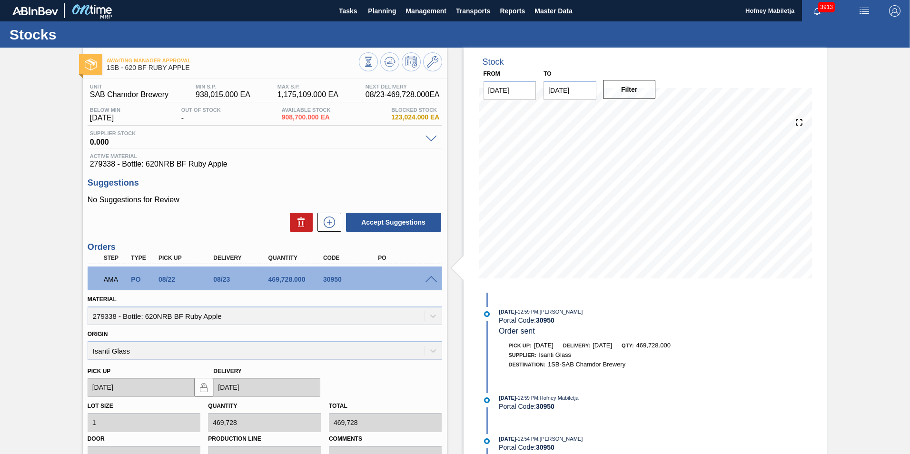
click at [429, 275] on div at bounding box center [432, 278] width 19 height 7
click at [429, 276] on span at bounding box center [431, 279] width 11 height 7
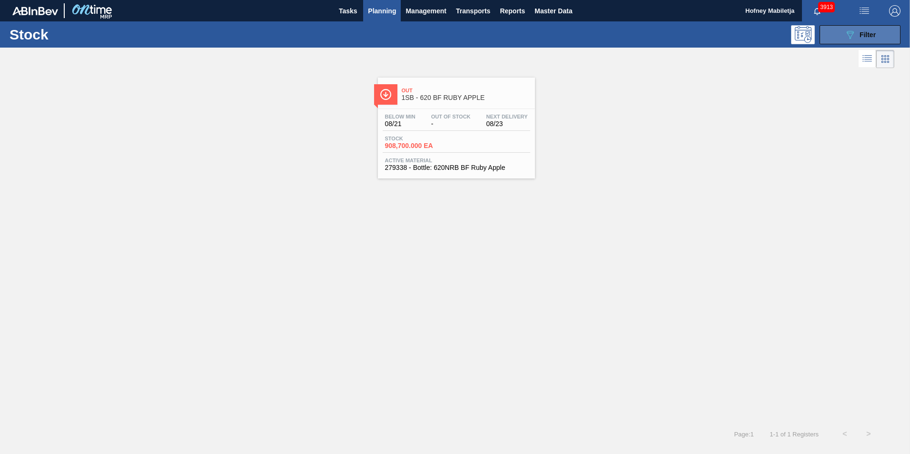
click at [877, 35] on button "089F7B8B-B2A5-4AFE-B5C0-19BA573D28AC Filter" at bounding box center [860, 34] width 81 height 19
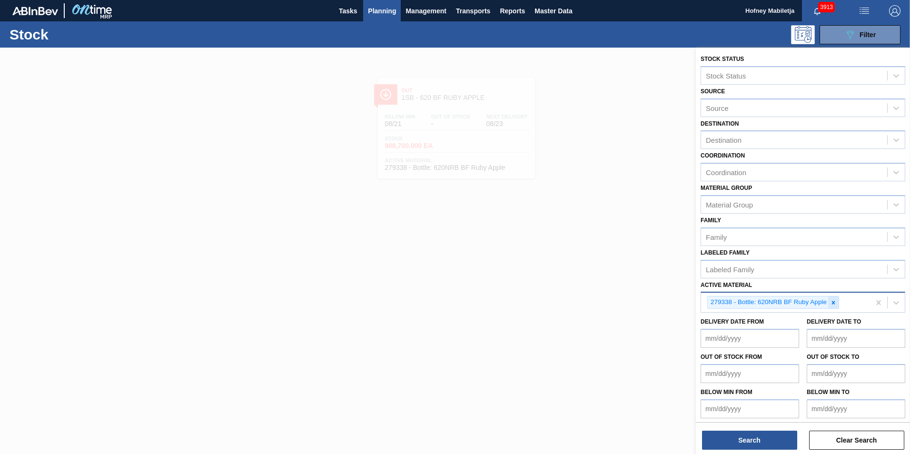
click at [836, 303] on icon at bounding box center [833, 302] width 7 height 7
paste Material "283765"
type Material "283765"
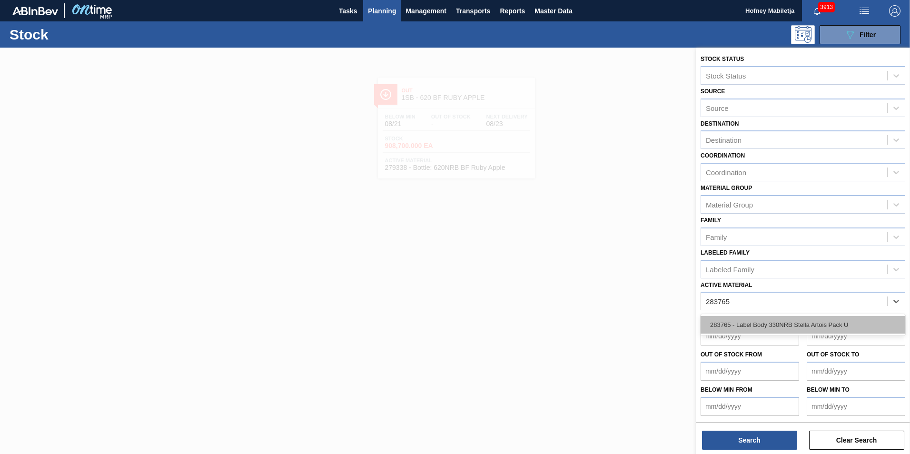
click at [778, 323] on div "283765 - Label Body 330NRB Stella Artois Pack U" at bounding box center [803, 325] width 205 height 18
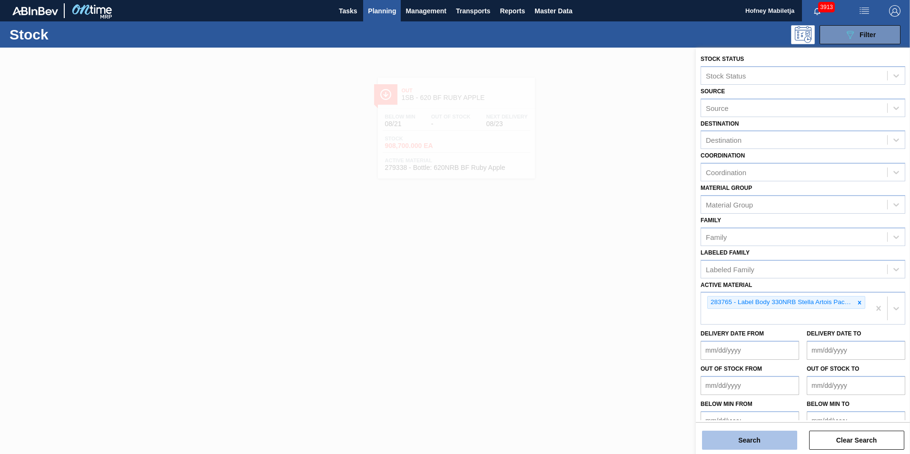
click at [752, 440] on button "Search" at bounding box center [749, 440] width 95 height 19
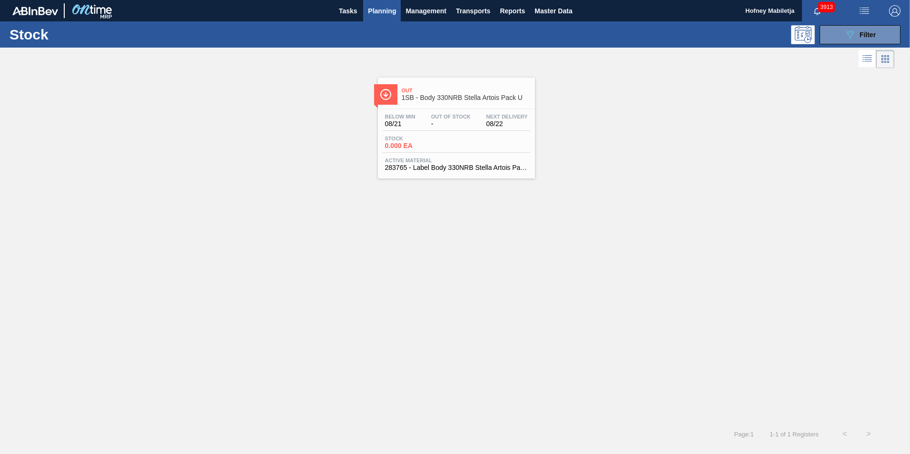
click at [454, 120] on span "-" at bounding box center [451, 123] width 40 height 7
click at [869, 33] on span "Filter" at bounding box center [868, 35] width 16 height 8
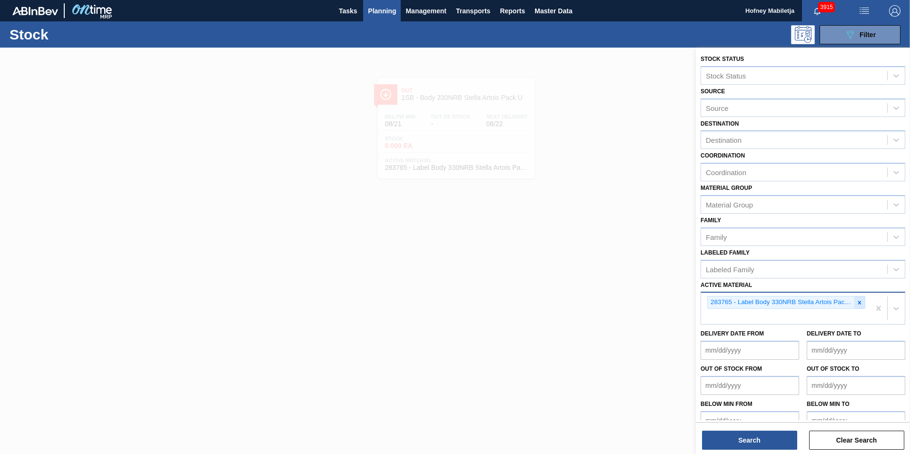
click at [858, 304] on icon at bounding box center [859, 302] width 3 height 3
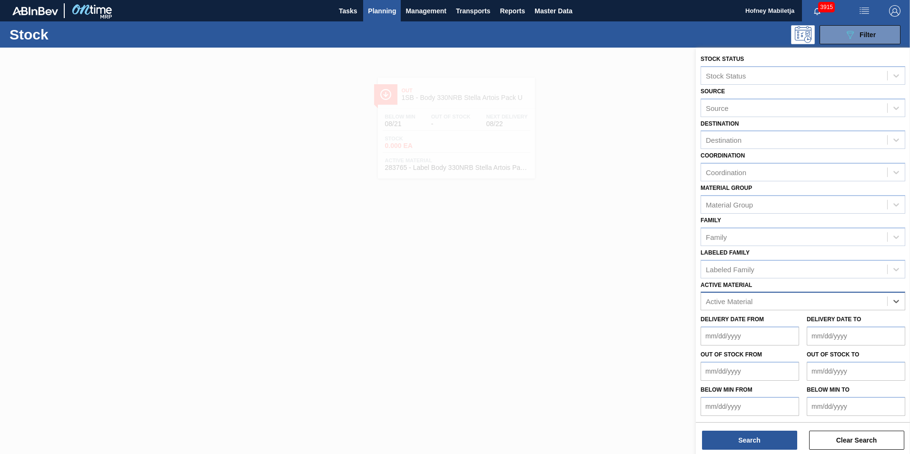
paste Material "279336"
type Material "279336"
click at [756, 321] on div "279336 - Label Body 620NRB BF Ruby" at bounding box center [803, 325] width 205 height 18
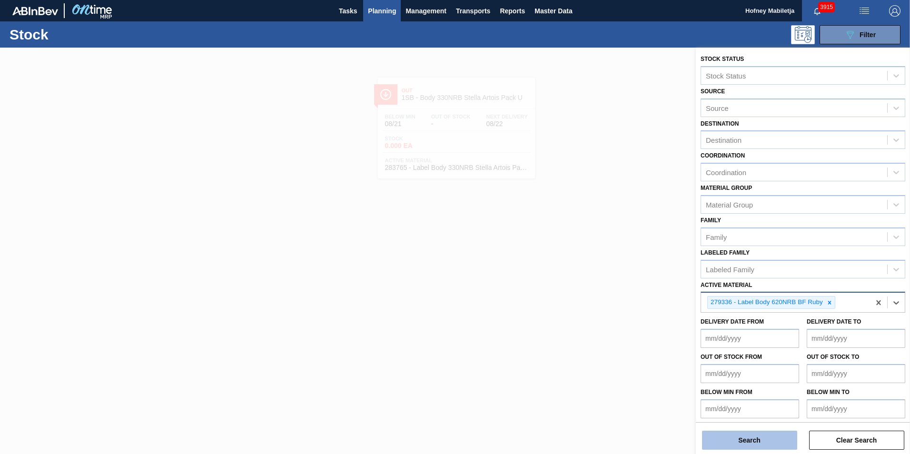
click at [757, 442] on button "Search" at bounding box center [749, 440] width 95 height 19
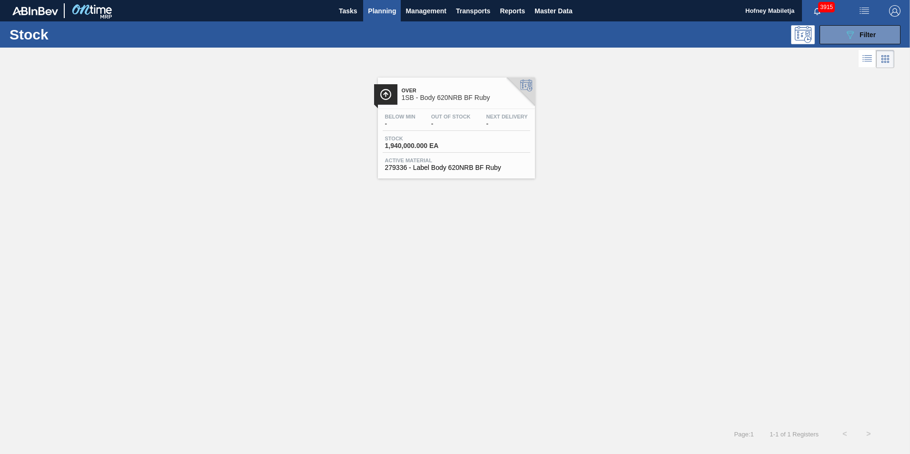
click at [461, 139] on div "Stock 1,940,000.000 EA" at bounding box center [457, 144] width 148 height 17
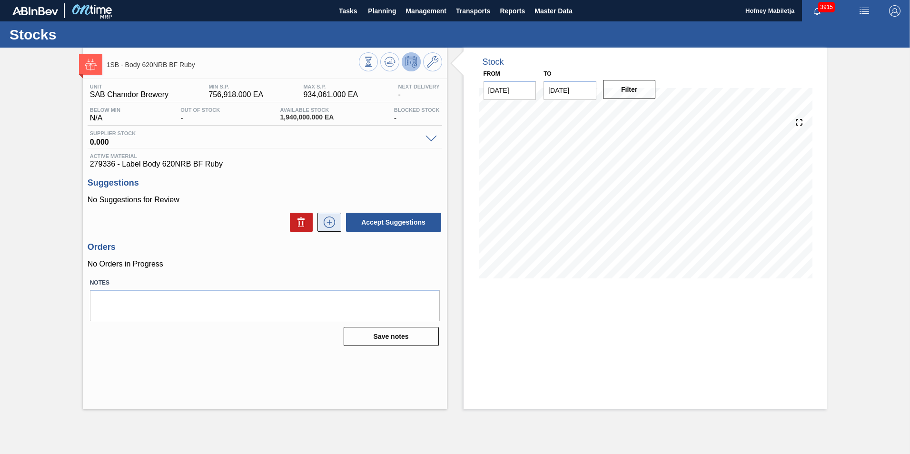
click at [329, 222] on icon at bounding box center [329, 222] width 0 height 5
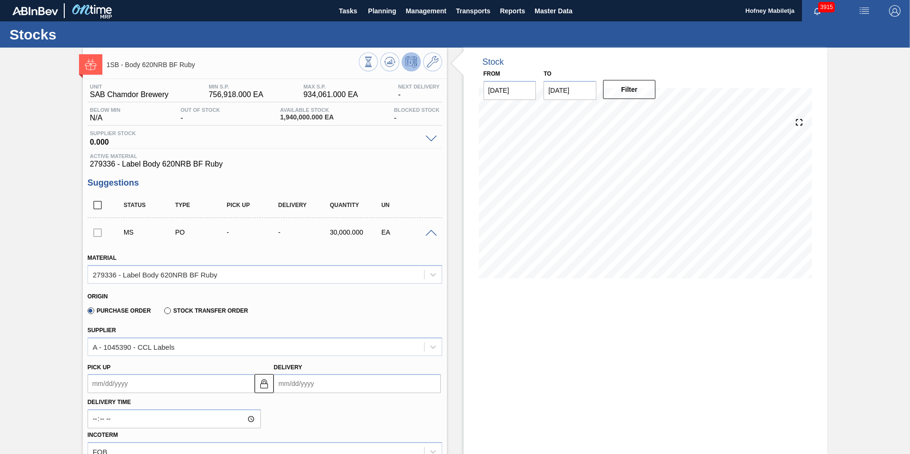
click at [431, 229] on div at bounding box center [432, 232] width 19 height 7
click at [430, 230] on span at bounding box center [431, 233] width 11 height 7
